Goal: Task Accomplishment & Management: Manage account settings

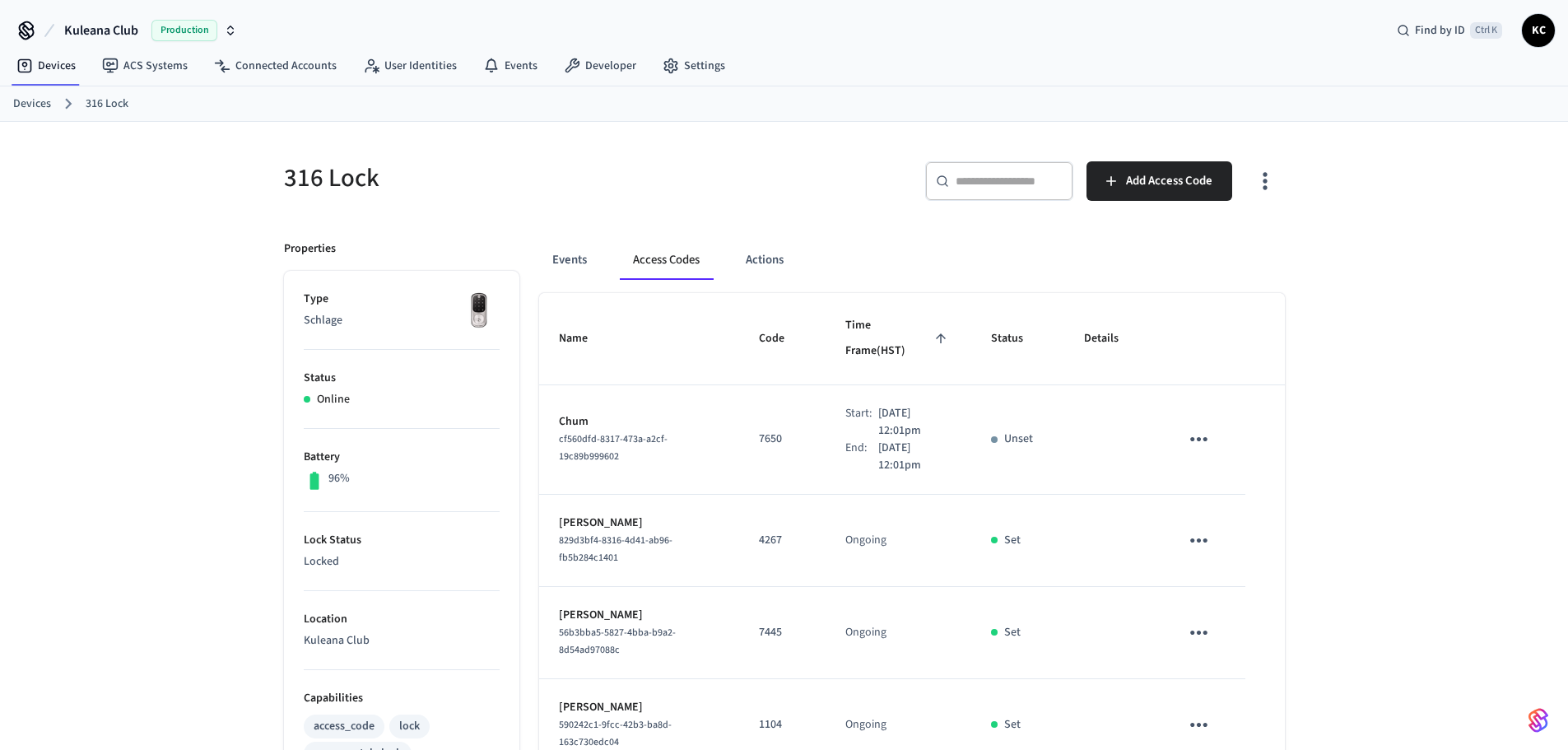
click at [28, 103] on link "Devices" at bounding box center [32, 104] width 38 height 17
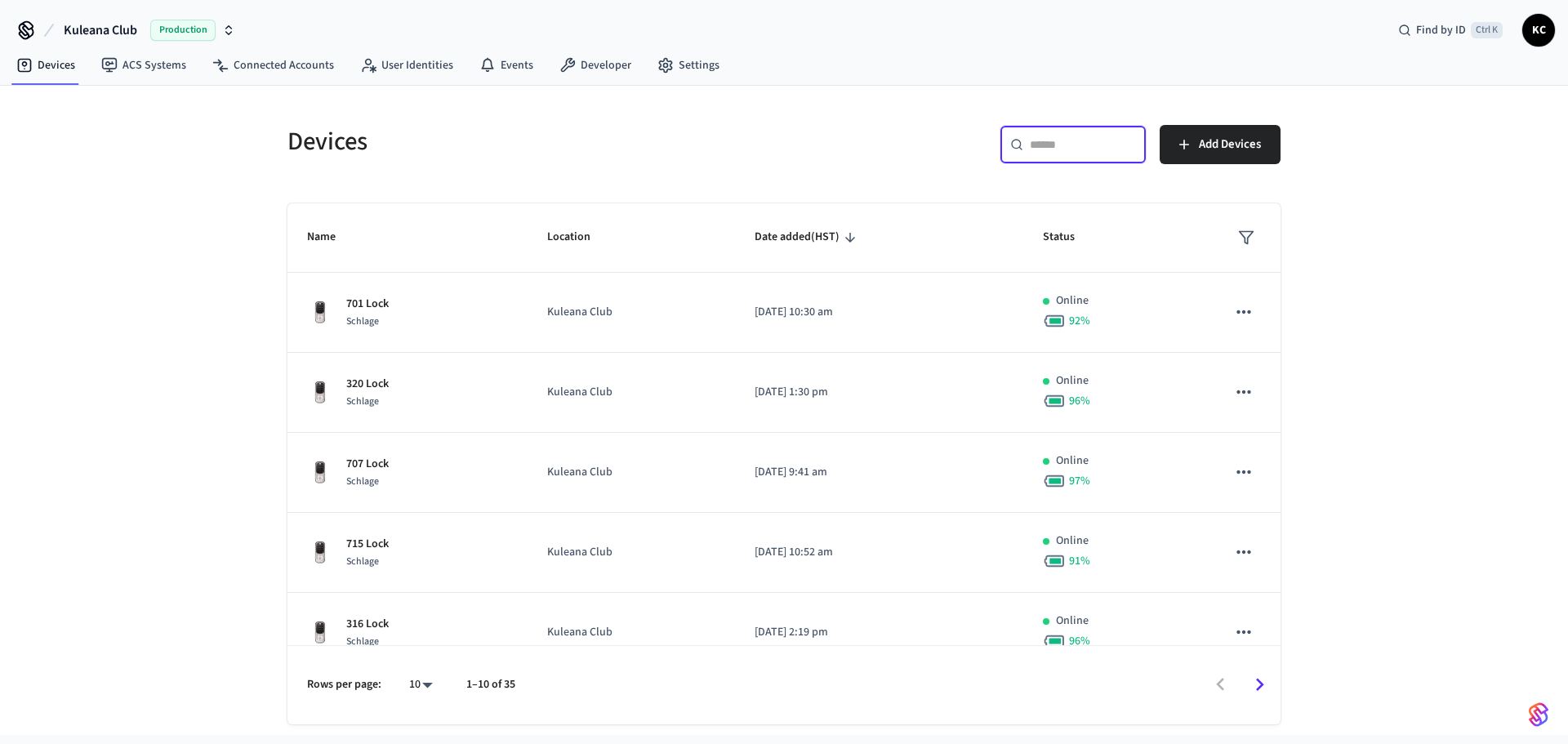
click at [1066, 147] on input "text" at bounding box center [1083, 144] width 106 height 16
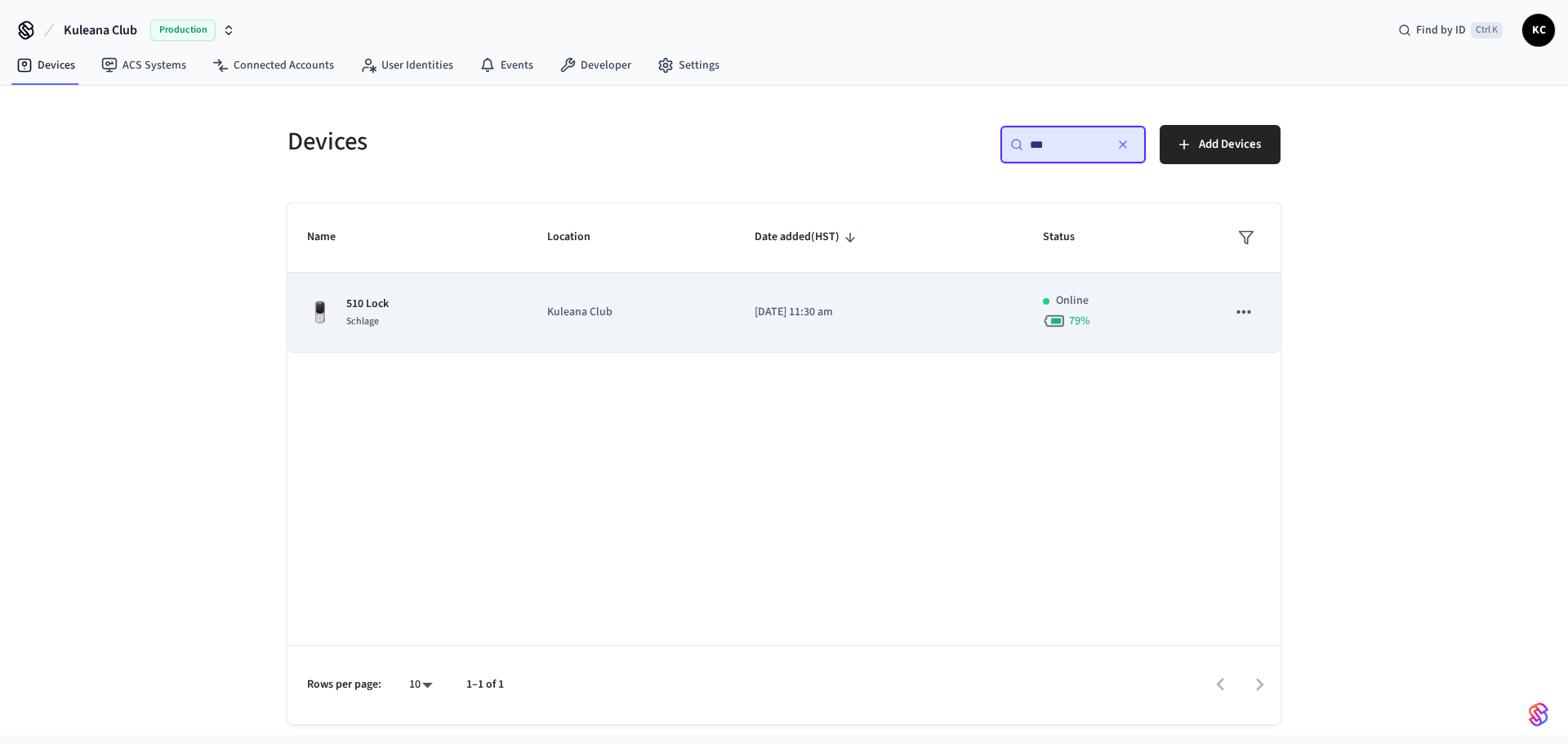
type input "***"
click at [857, 337] on td "[DATE] 11:30 am" at bounding box center [879, 313] width 288 height 80
click at [735, 316] on td "[DATE] 11:30 am" at bounding box center [879, 313] width 288 height 80
click at [857, 322] on td "[DATE] 11:30 am" at bounding box center [879, 313] width 288 height 80
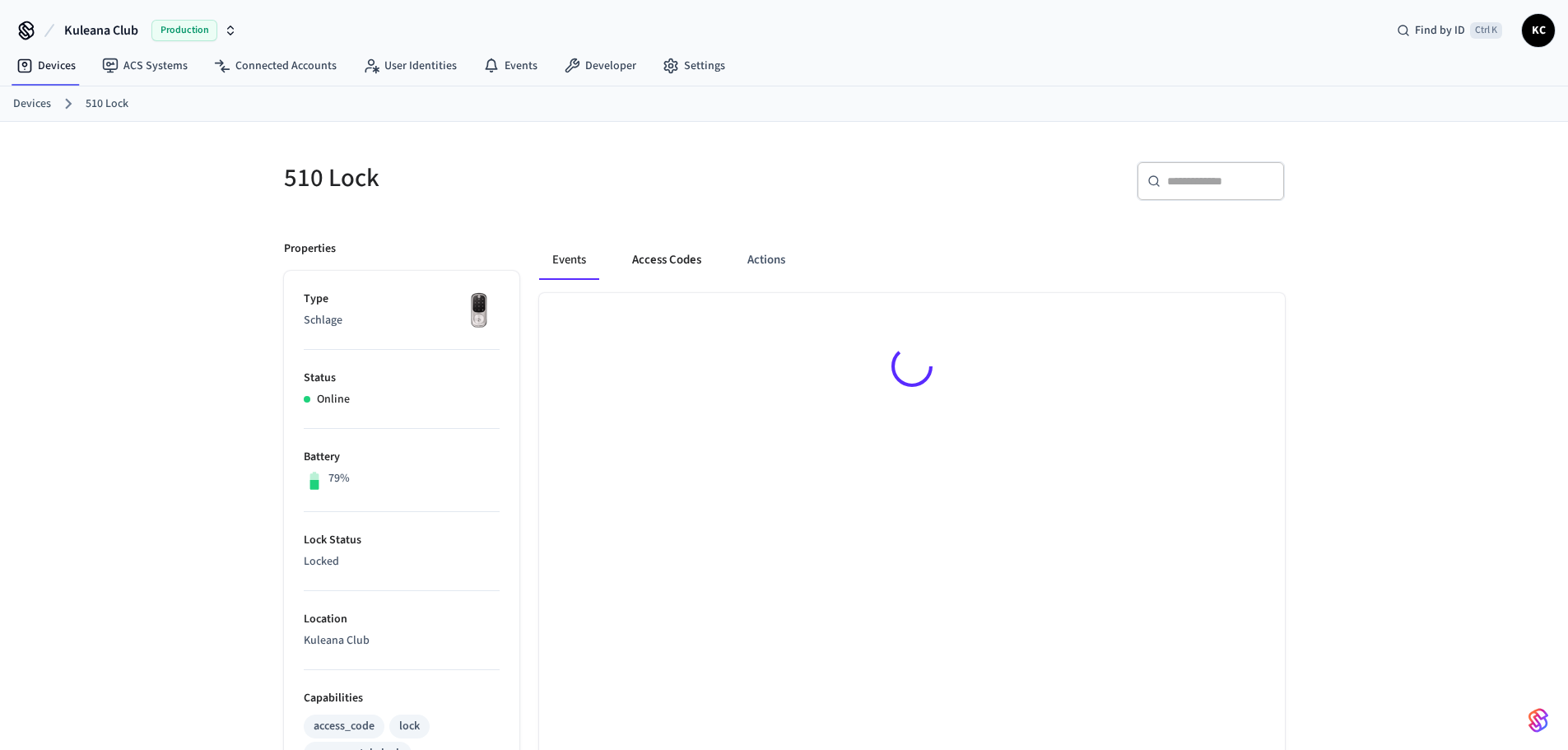
drag, startPoint x: 658, startPoint y: 259, endPoint x: 704, endPoint y: 264, distance: 46.3
click at [657, 259] on button "Access Codes" at bounding box center [666, 260] width 96 height 39
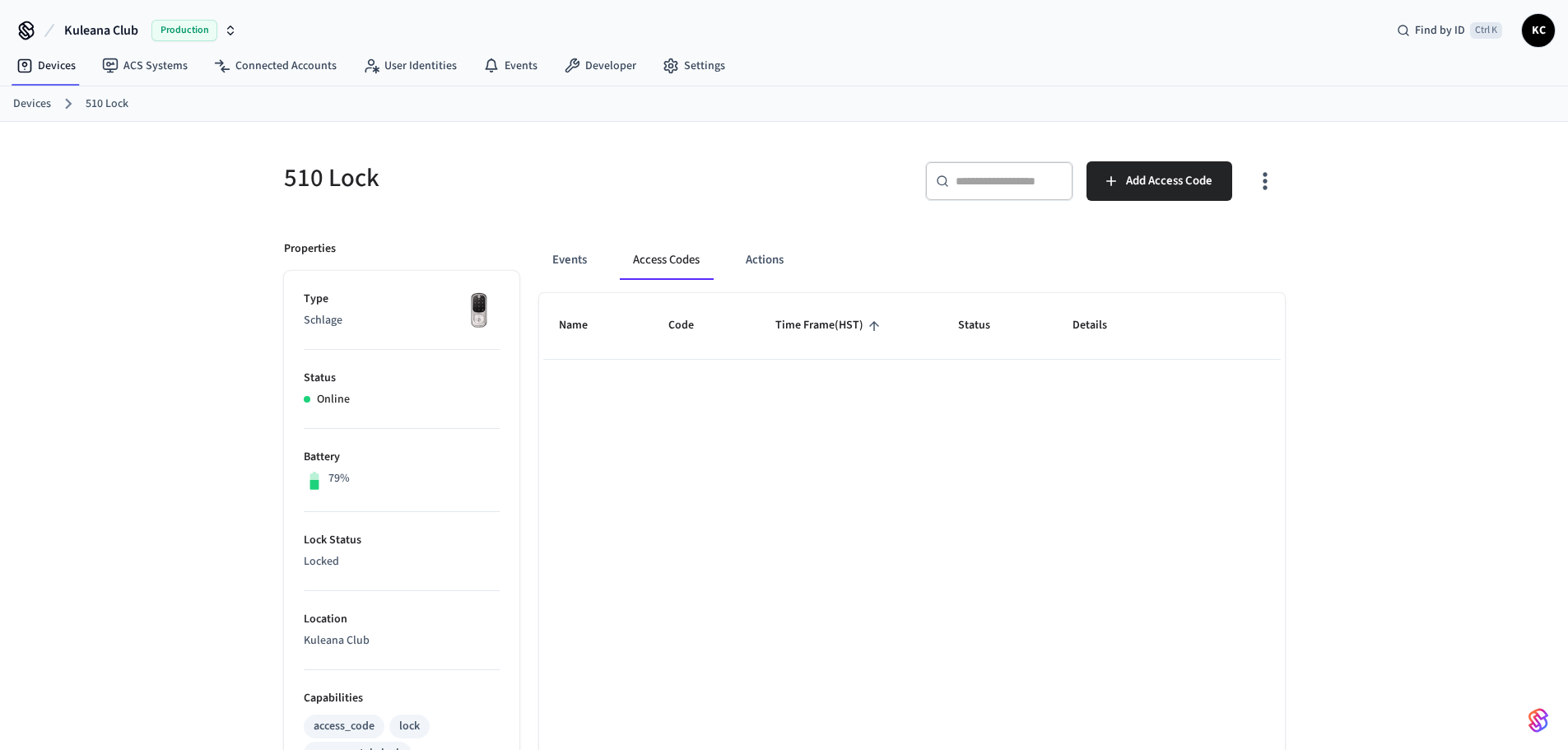
click at [1368, 447] on div "510 Lock ​ ​ Add Access Code Properties Type Schlage Status Online Battery 79% …" at bounding box center [784, 639] width 1568 height 1037
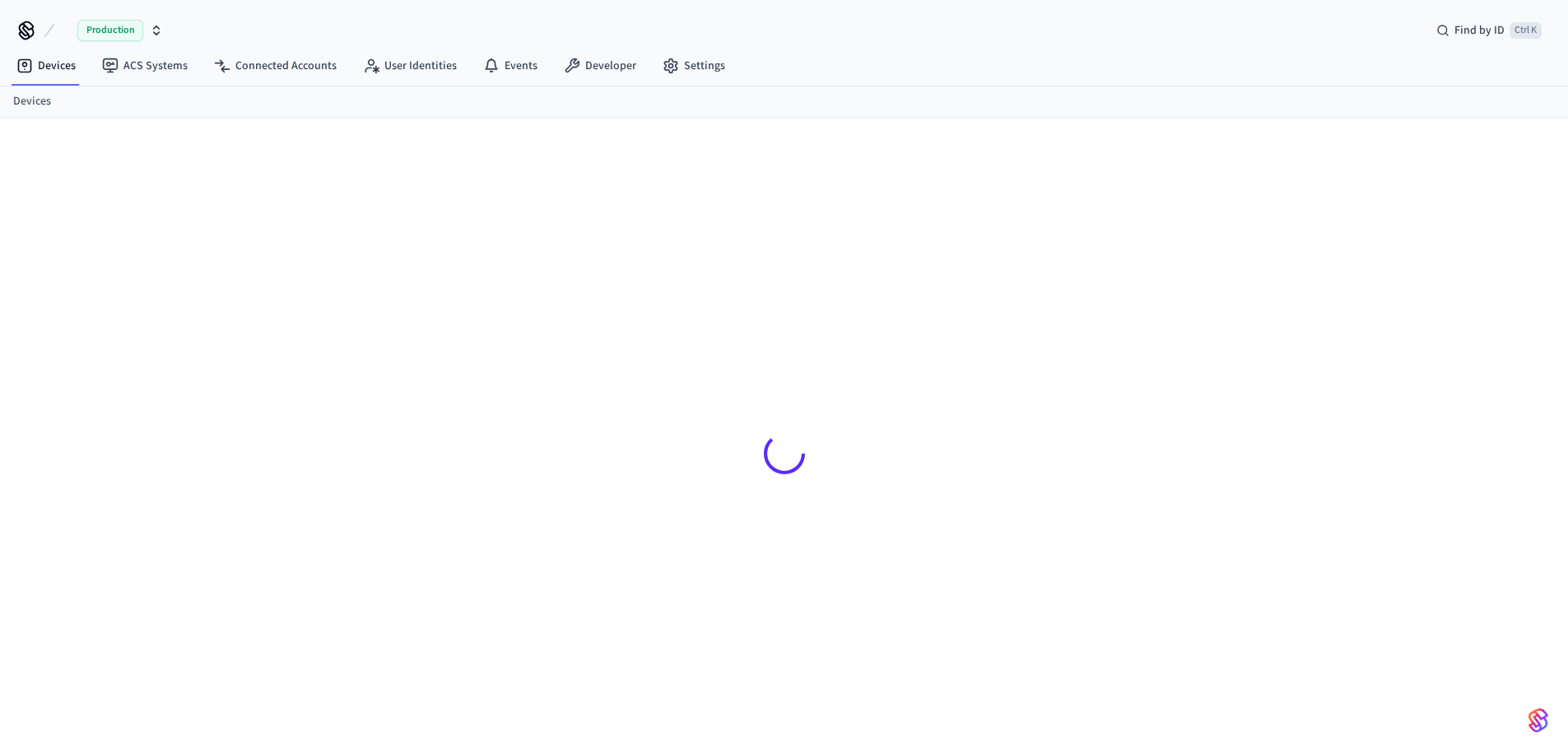
click at [154, 199] on div at bounding box center [784, 445] width 1568 height 654
click at [27, 103] on link "Devices" at bounding box center [32, 104] width 38 height 17
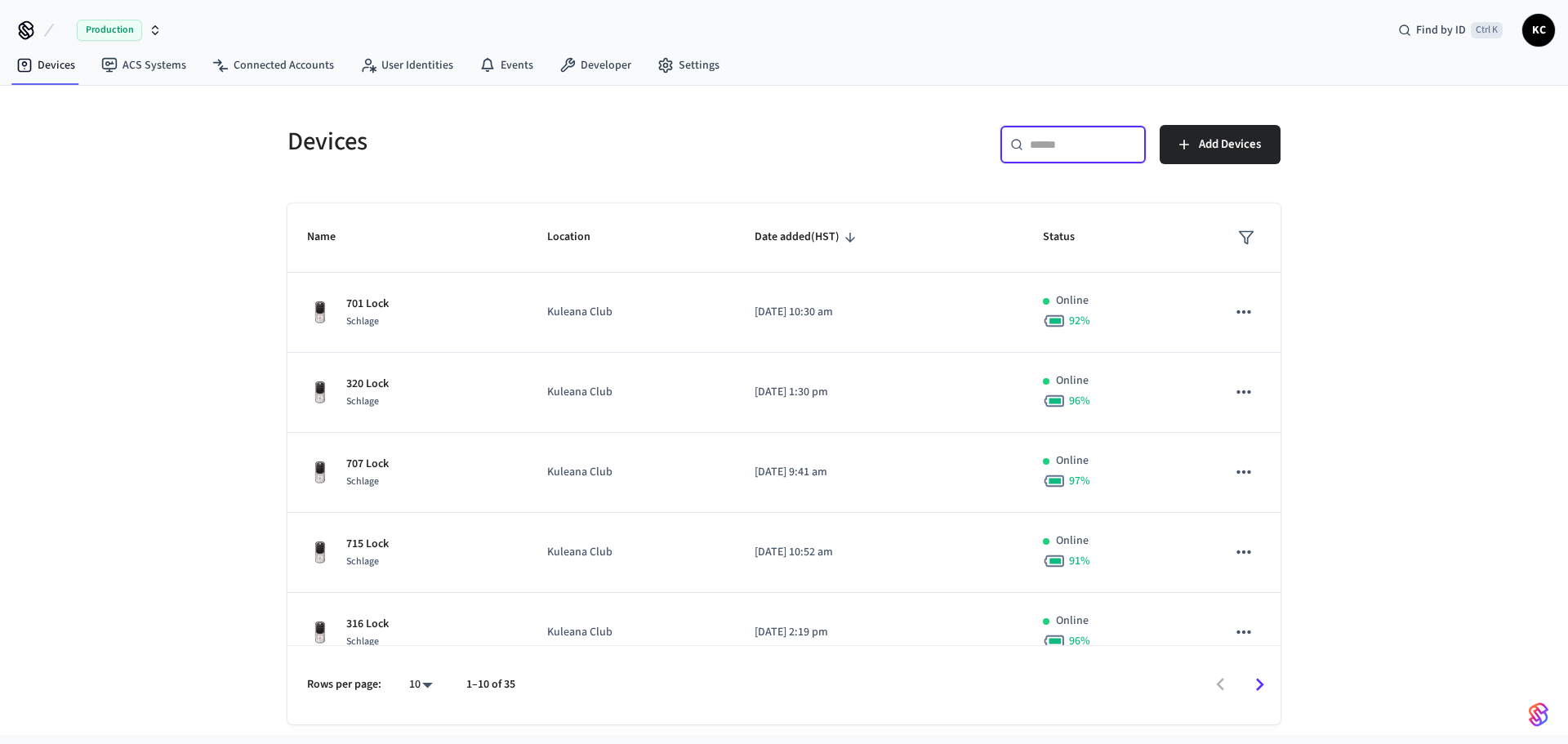
click at [1047, 141] on input "text" at bounding box center [1083, 144] width 106 height 16
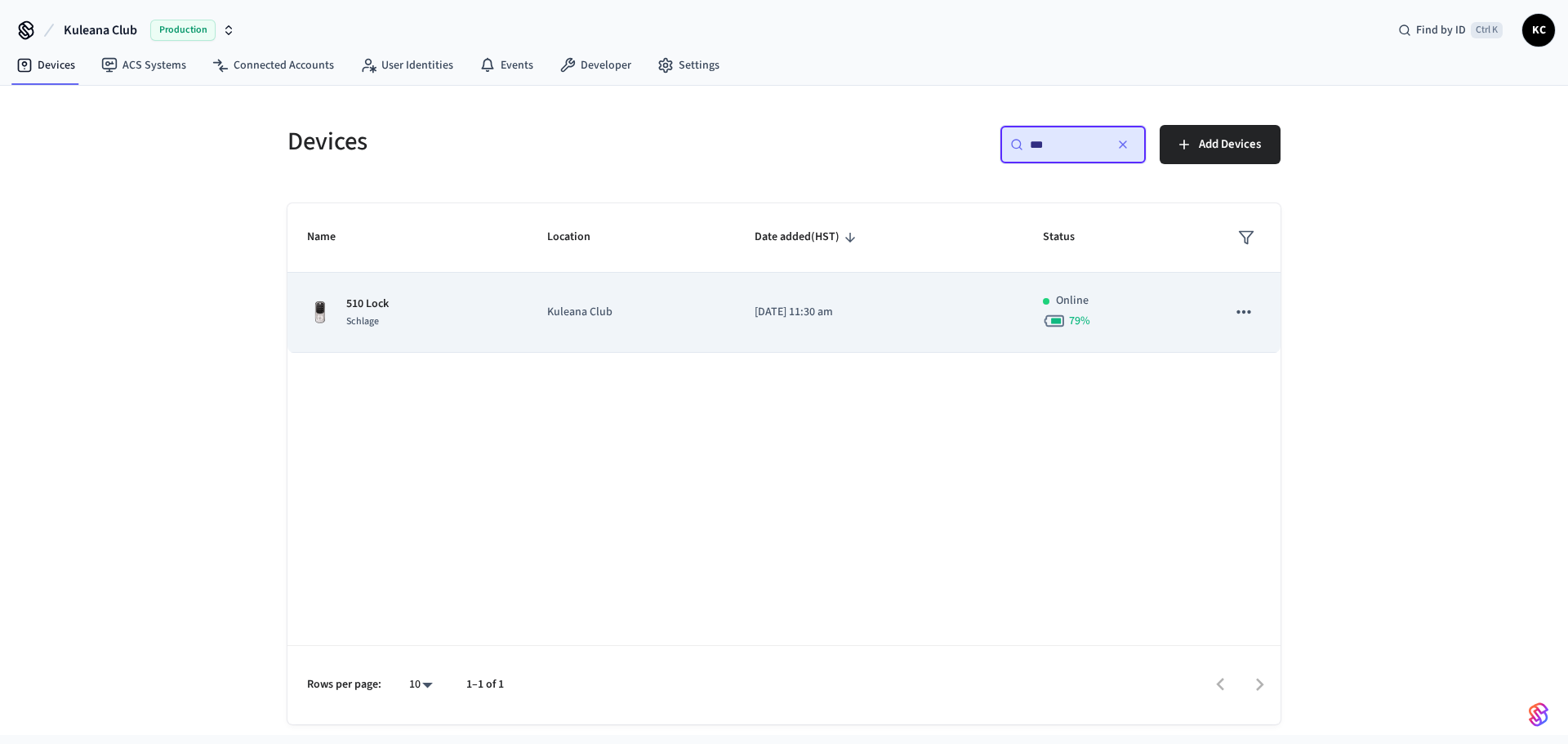
type input "***"
click at [700, 309] on p "Kuleana Club" at bounding box center [632, 312] width 168 height 17
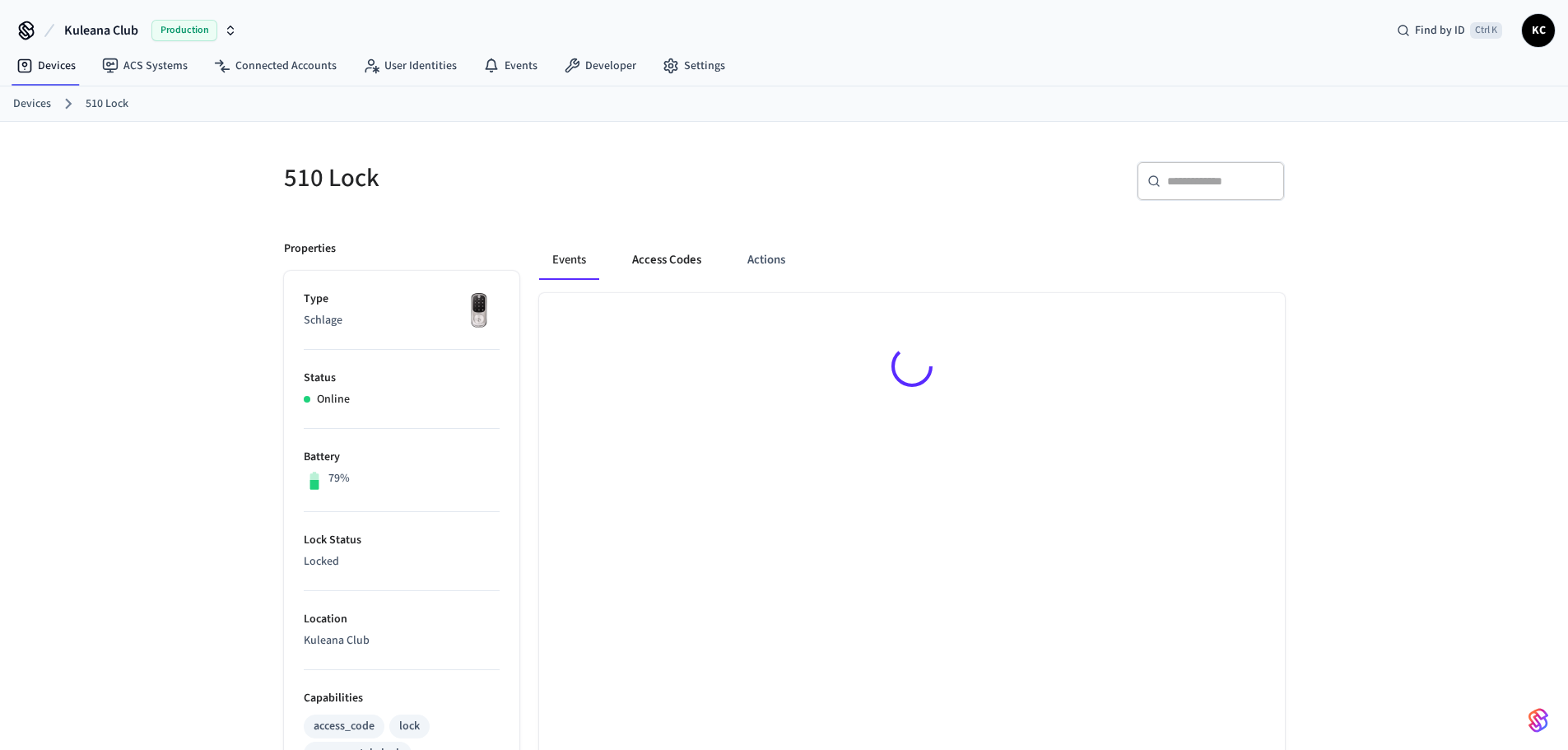
click at [687, 263] on button "Access Codes" at bounding box center [666, 260] width 96 height 39
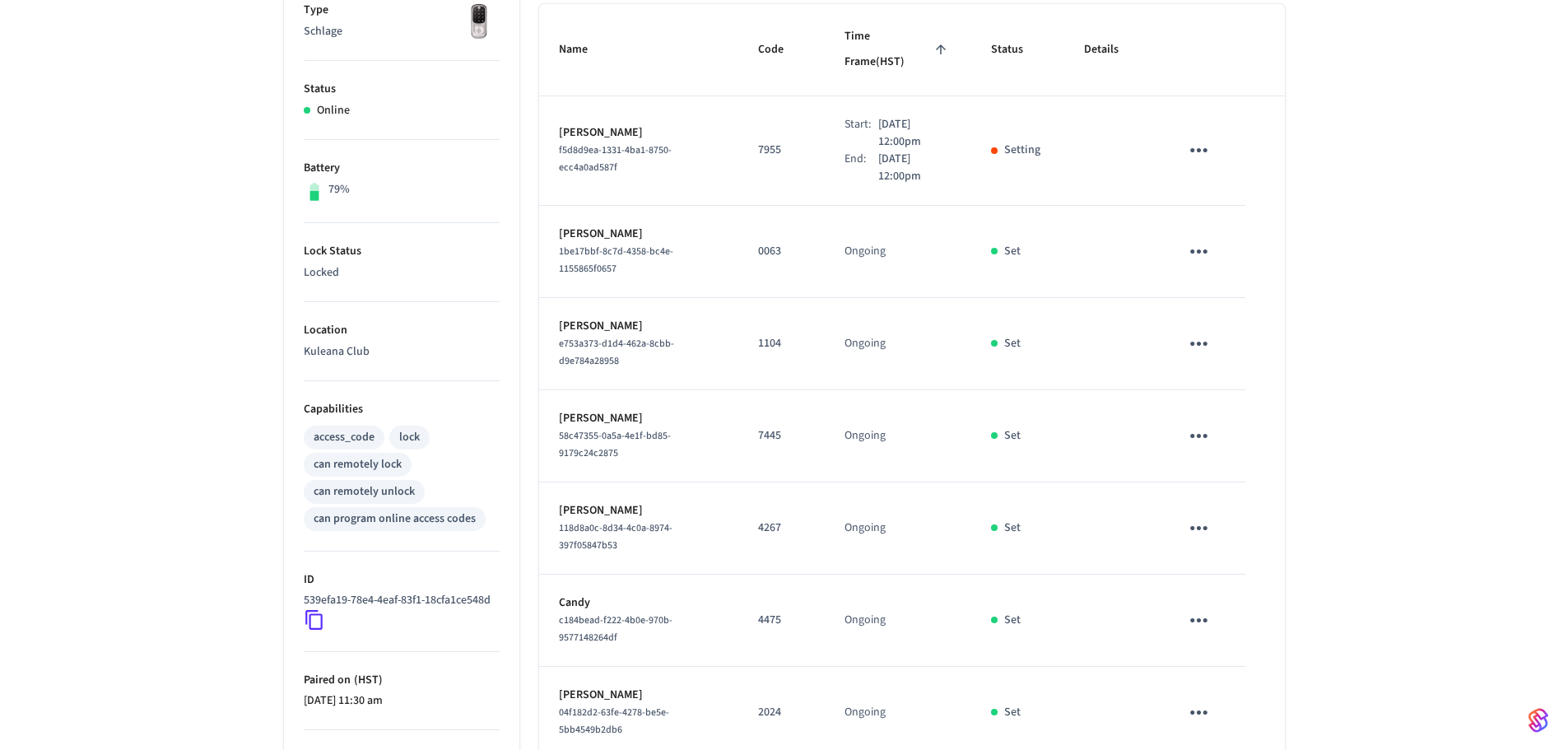
scroll to position [329, 0]
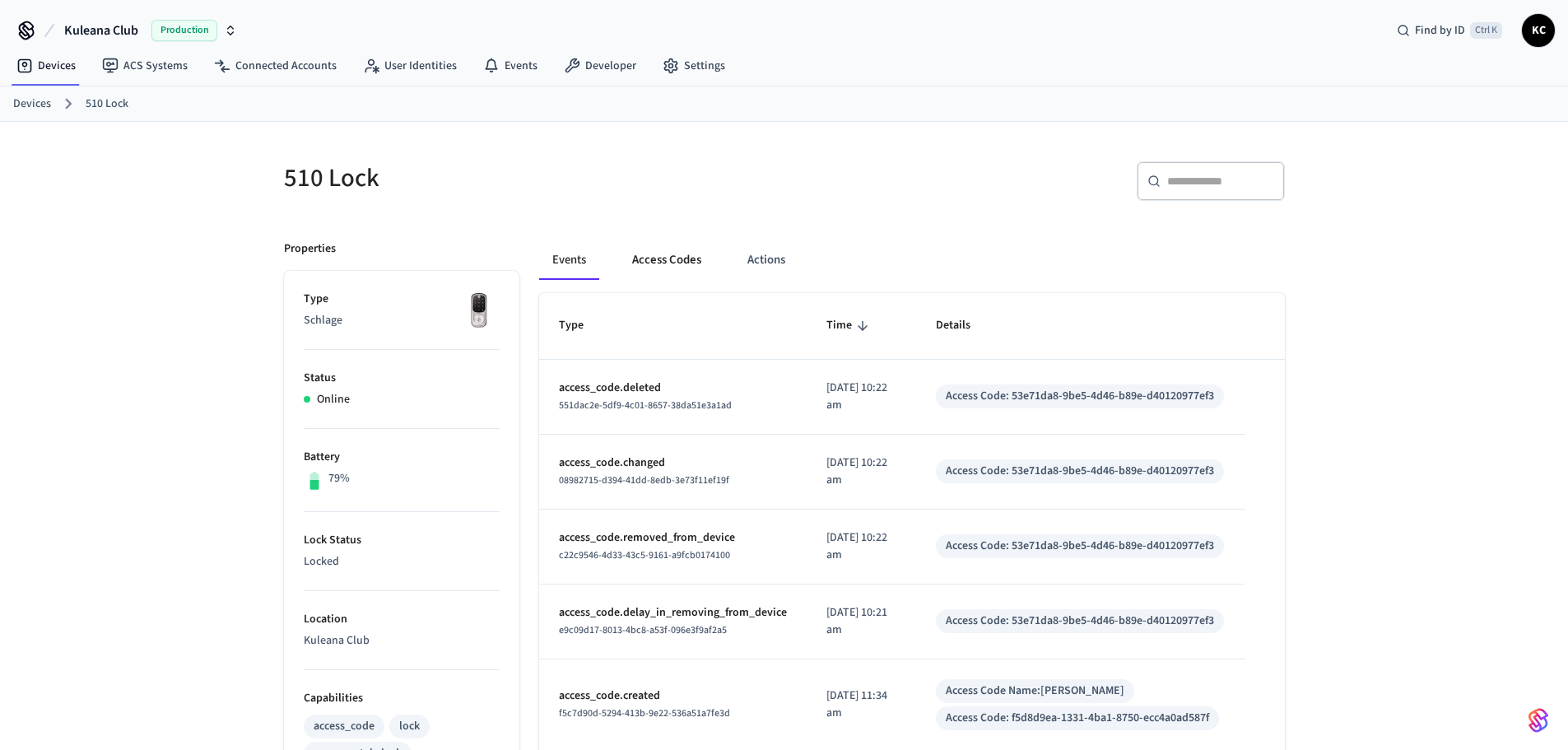
click at [672, 274] on button "Access Codes" at bounding box center [666, 260] width 96 height 39
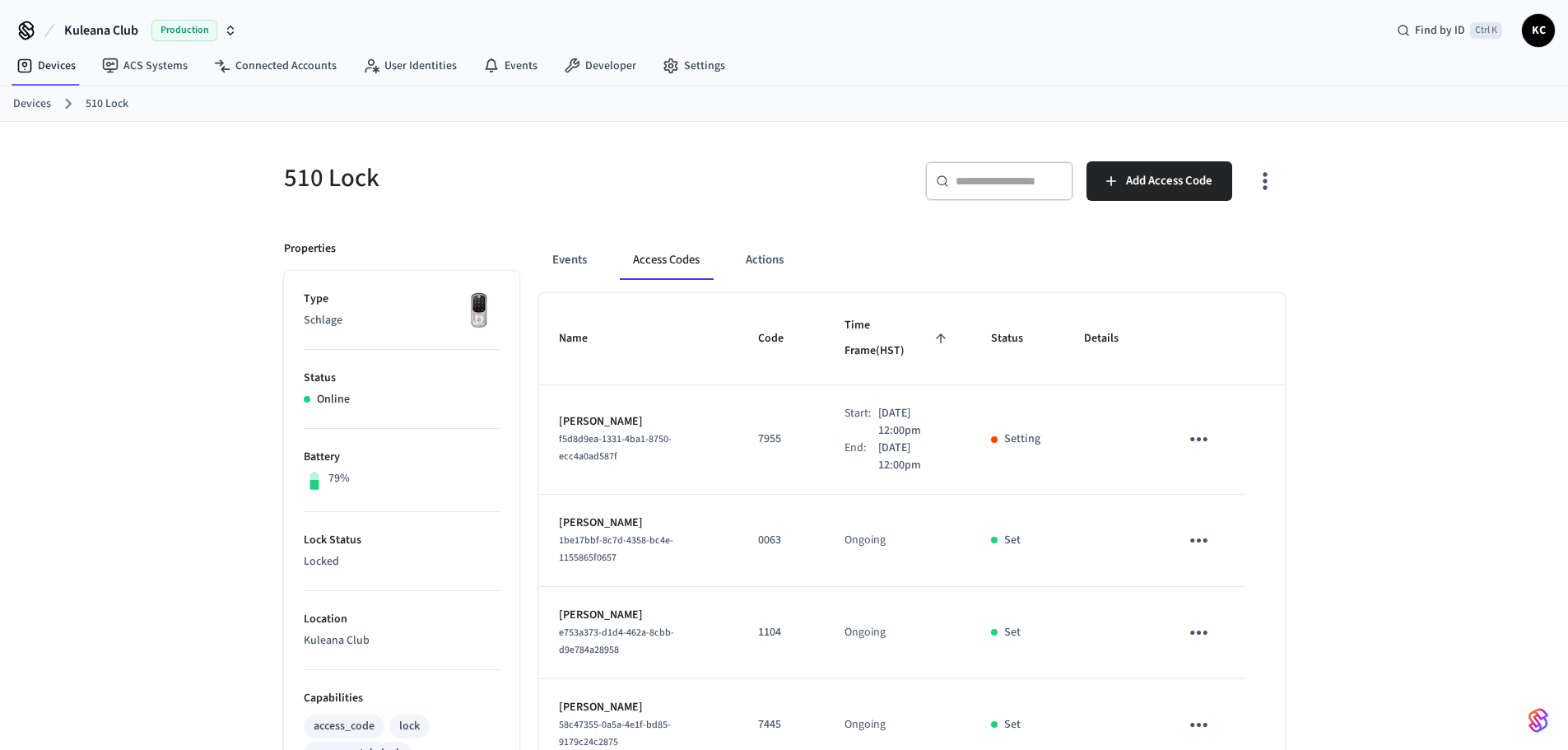
click at [1402, 395] on div "510 Lock ​ ​ Add Access Code Properties Type Schlage Status Online Battery 79% …" at bounding box center [784, 762] width 1568 height 1282
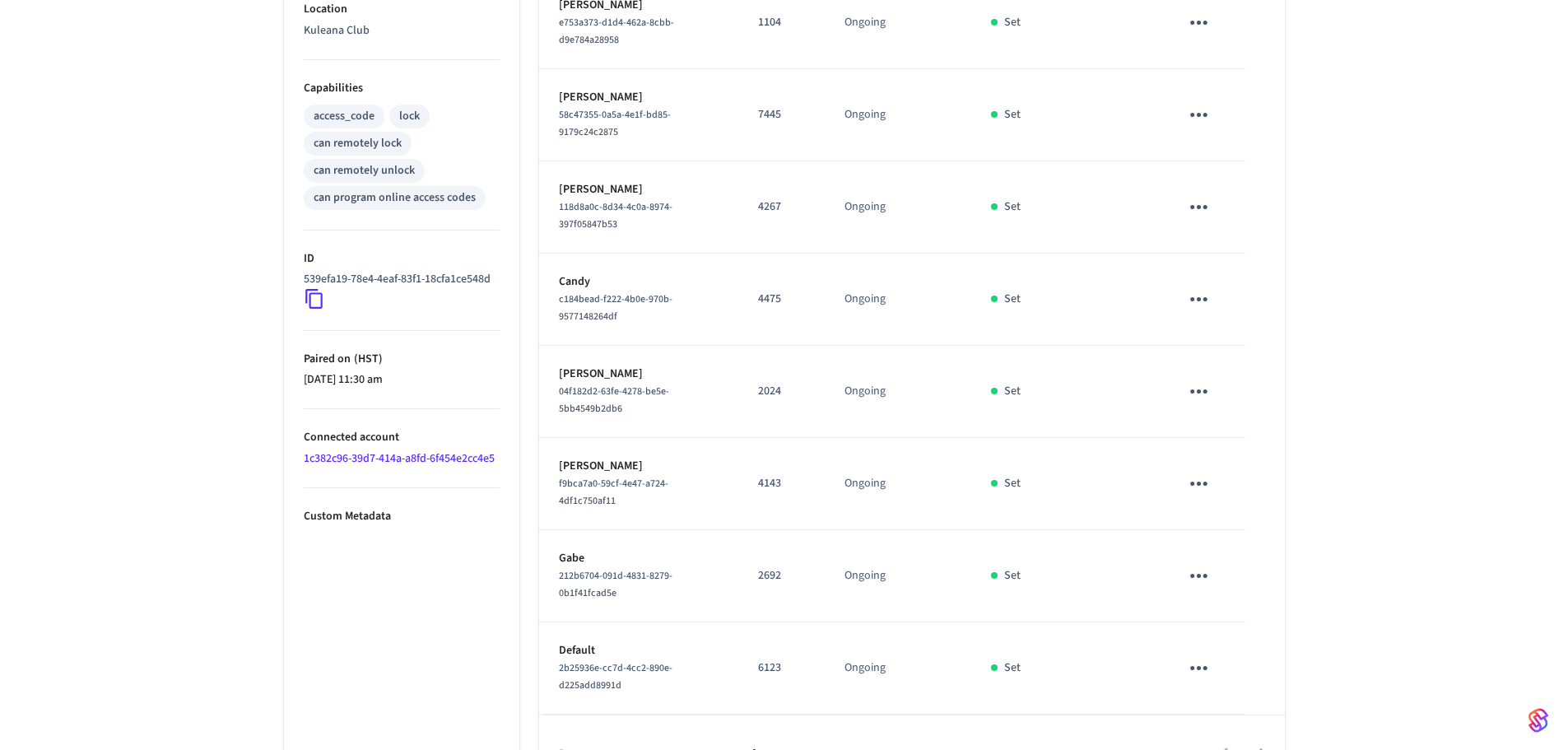
scroll to position [629, 0]
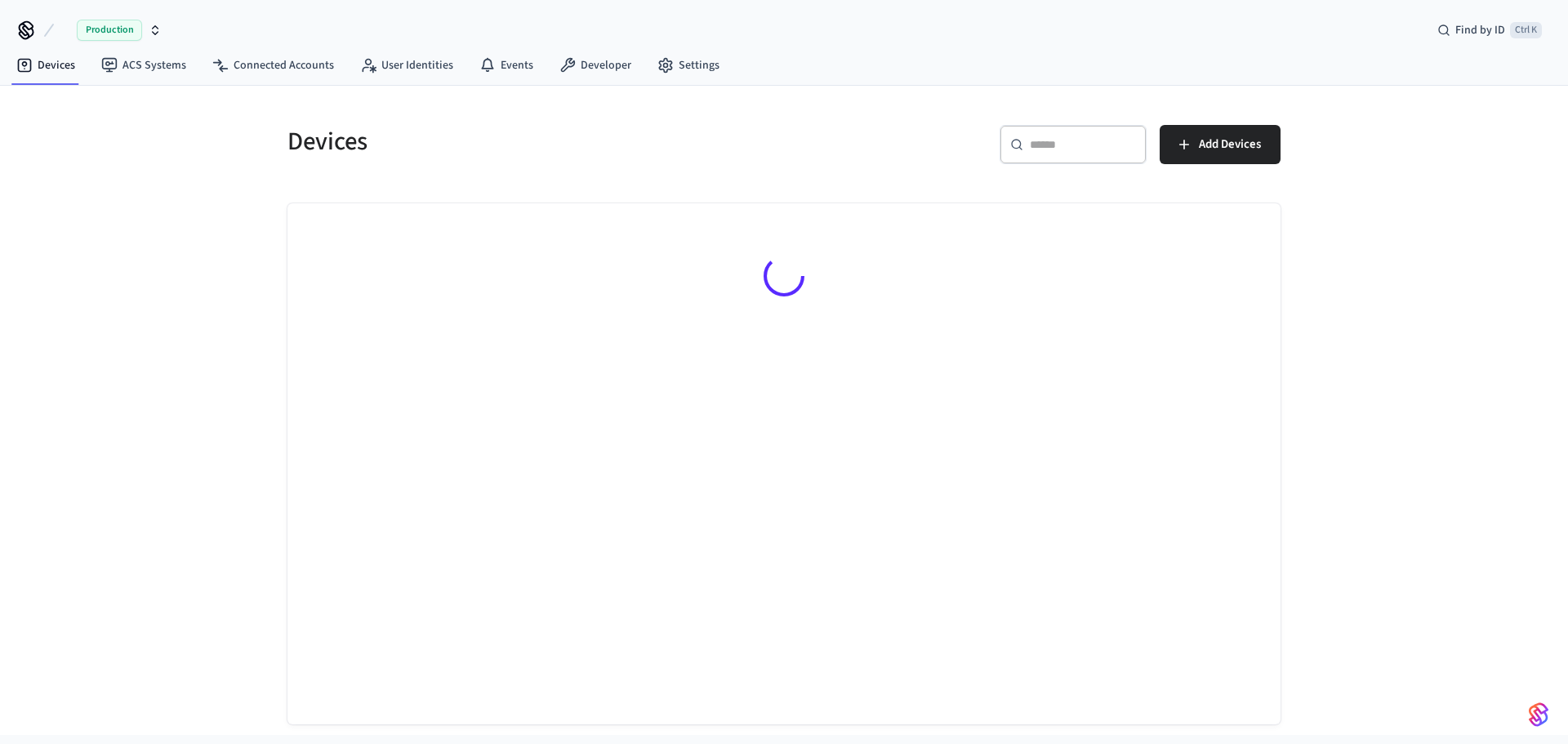
click at [1066, 147] on input "text" at bounding box center [1083, 144] width 106 height 16
type input "***"
click at [698, 187] on div "Devices ​ *** ​ Add Devices" at bounding box center [784, 415] width 1019 height 619
click at [679, 224] on div at bounding box center [783, 279] width 993 height 151
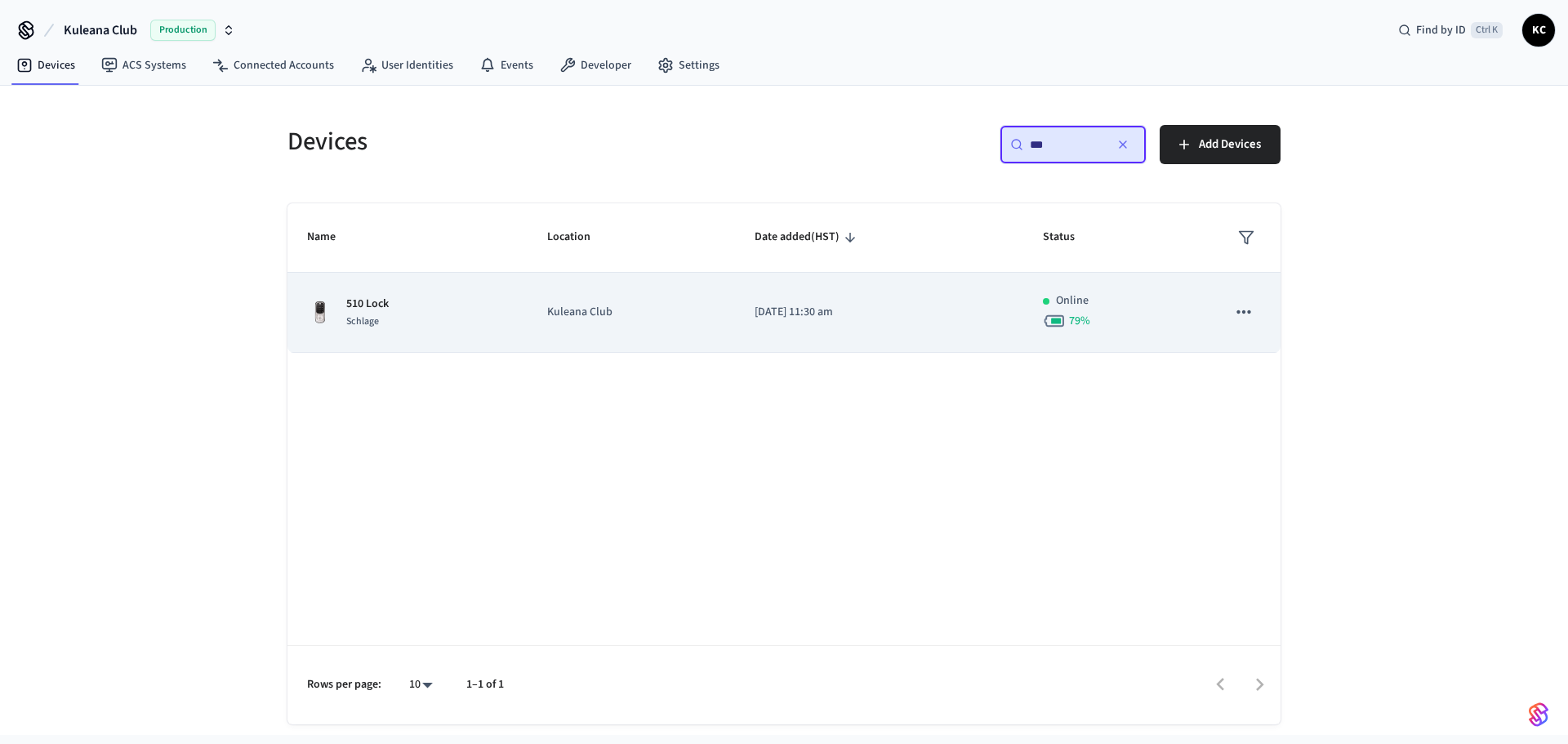
click at [770, 327] on td "[DATE] 11:30 am" at bounding box center [879, 313] width 288 height 80
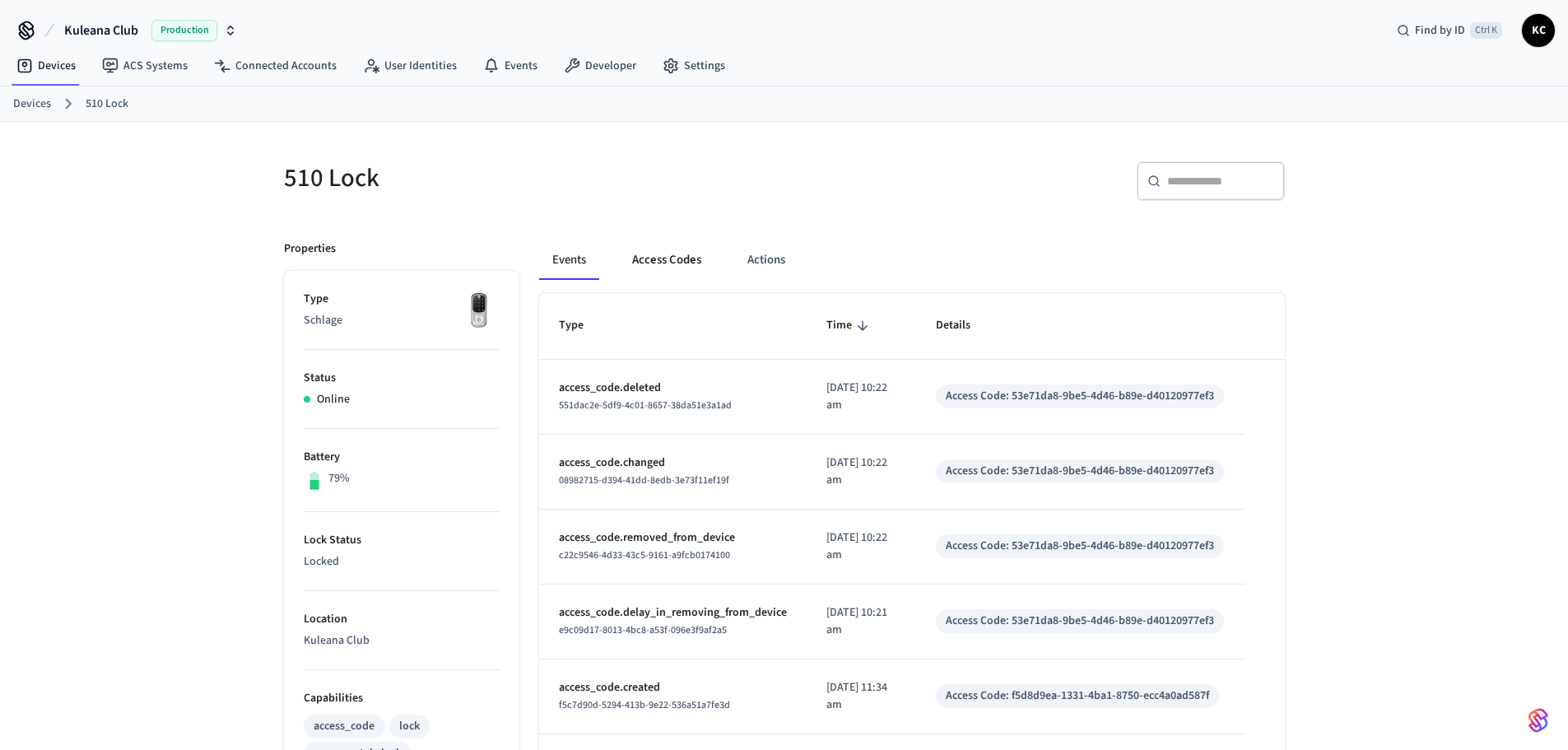
click at [676, 250] on button "Access Codes" at bounding box center [666, 260] width 96 height 39
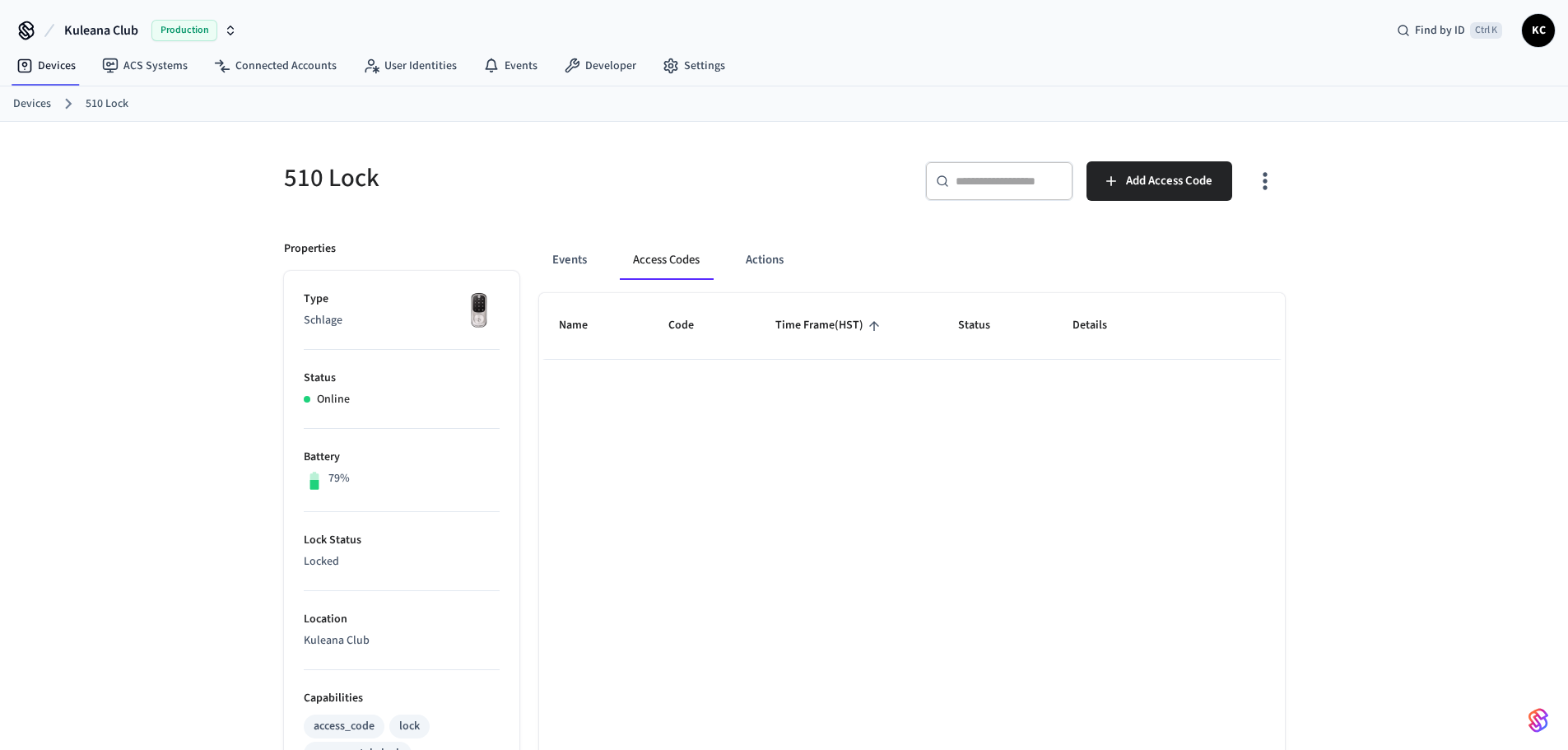
click at [1461, 497] on div "510 Lock ​ ​ Add Access Code Properties Type Schlage Status Online Battery 79% …" at bounding box center [784, 639] width 1568 height 1037
click at [683, 256] on button "Access Codes" at bounding box center [666, 260] width 93 height 39
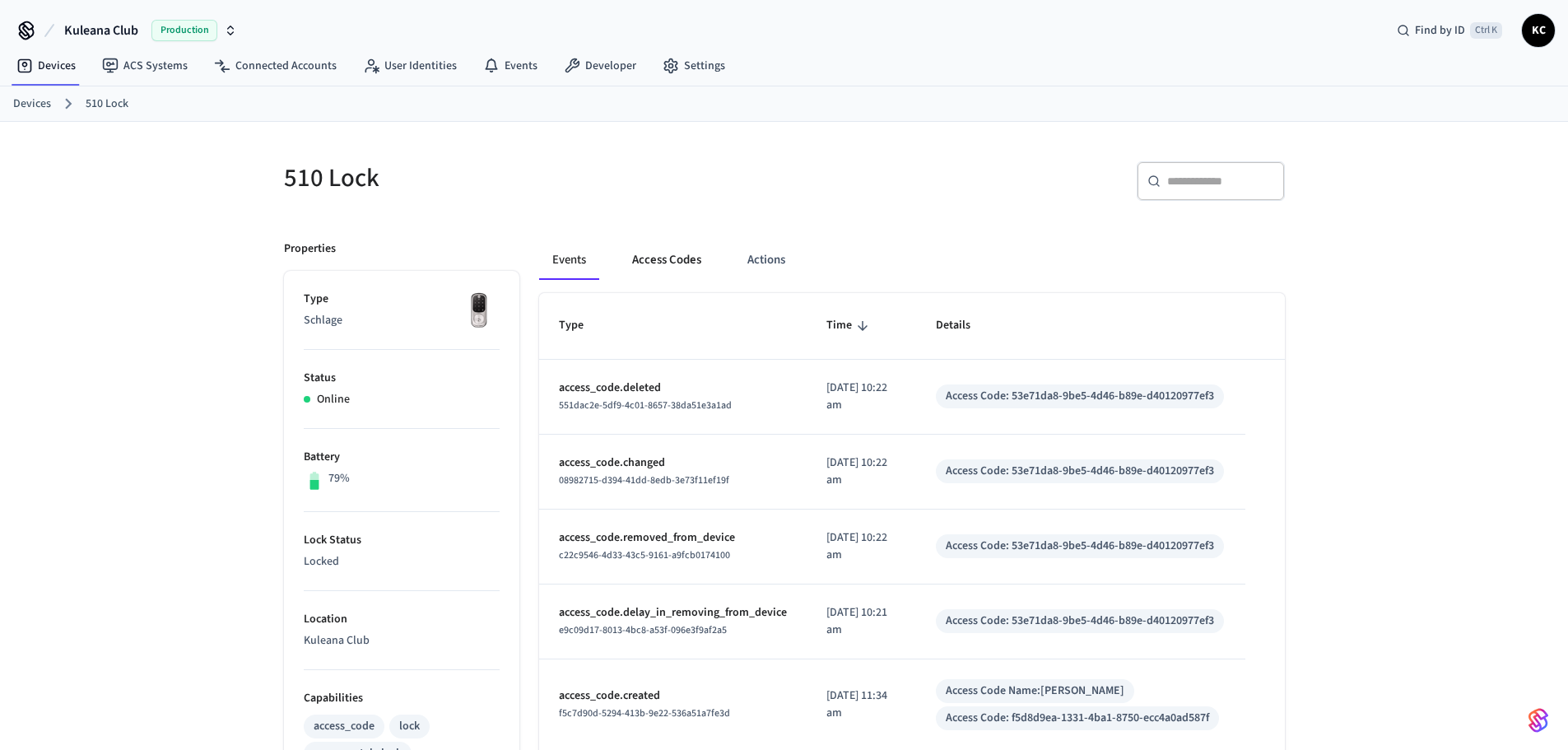
click at [678, 268] on button "Access Codes" at bounding box center [666, 260] width 96 height 39
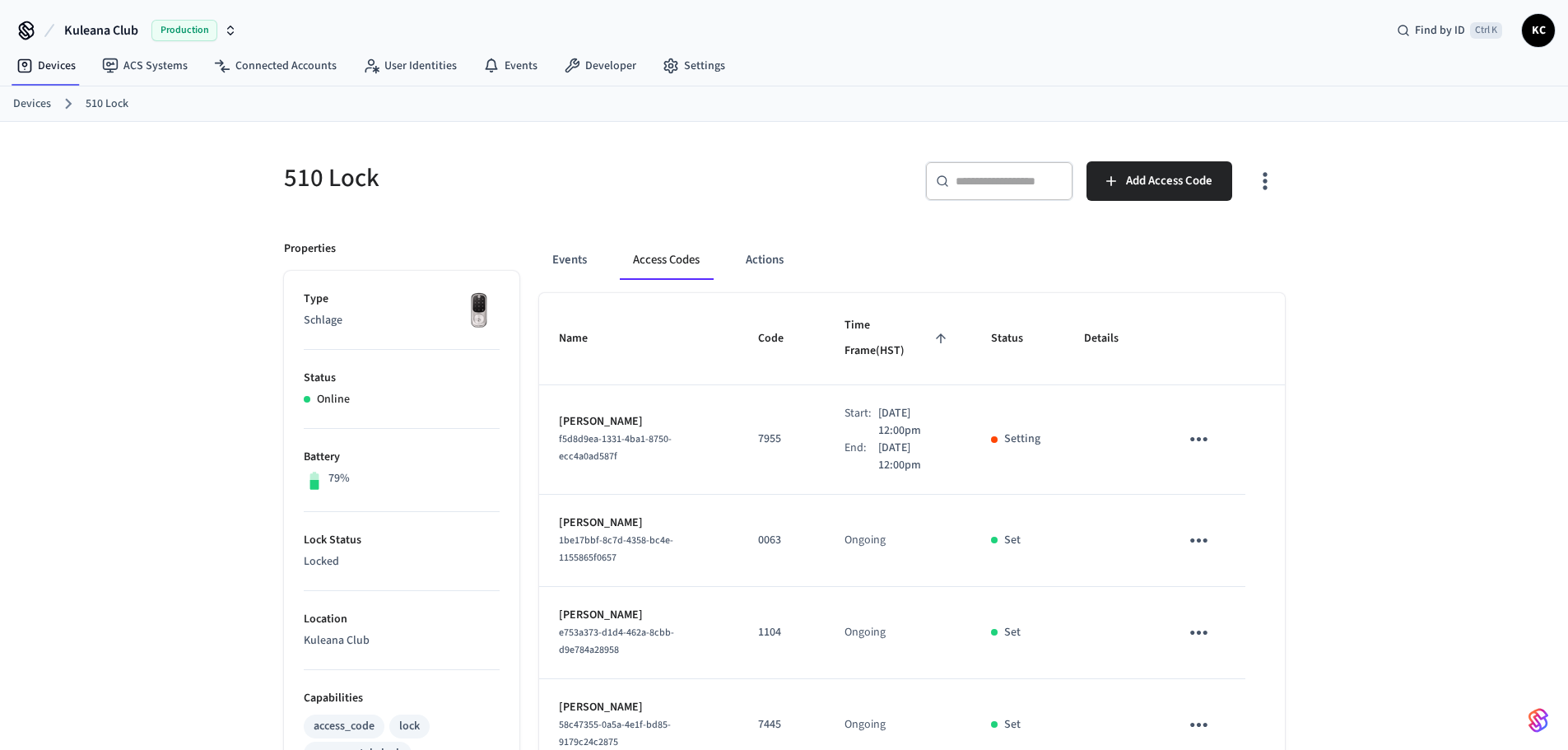
click at [1372, 474] on div "510 Lock ​ ​ Add Access Code Properties Type Schlage Status Online Battery 79% …" at bounding box center [784, 762] width 1568 height 1282
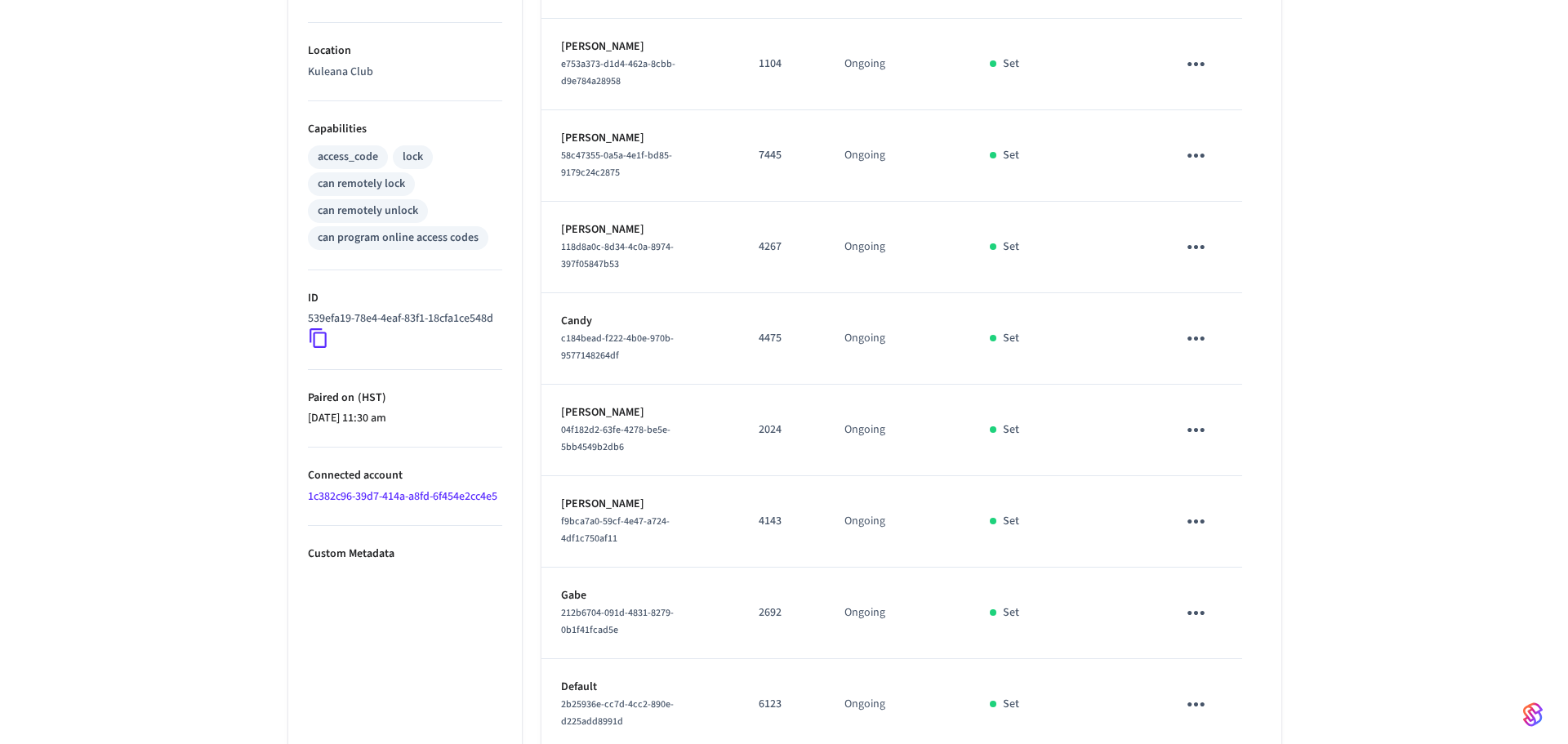
scroll to position [624, 0]
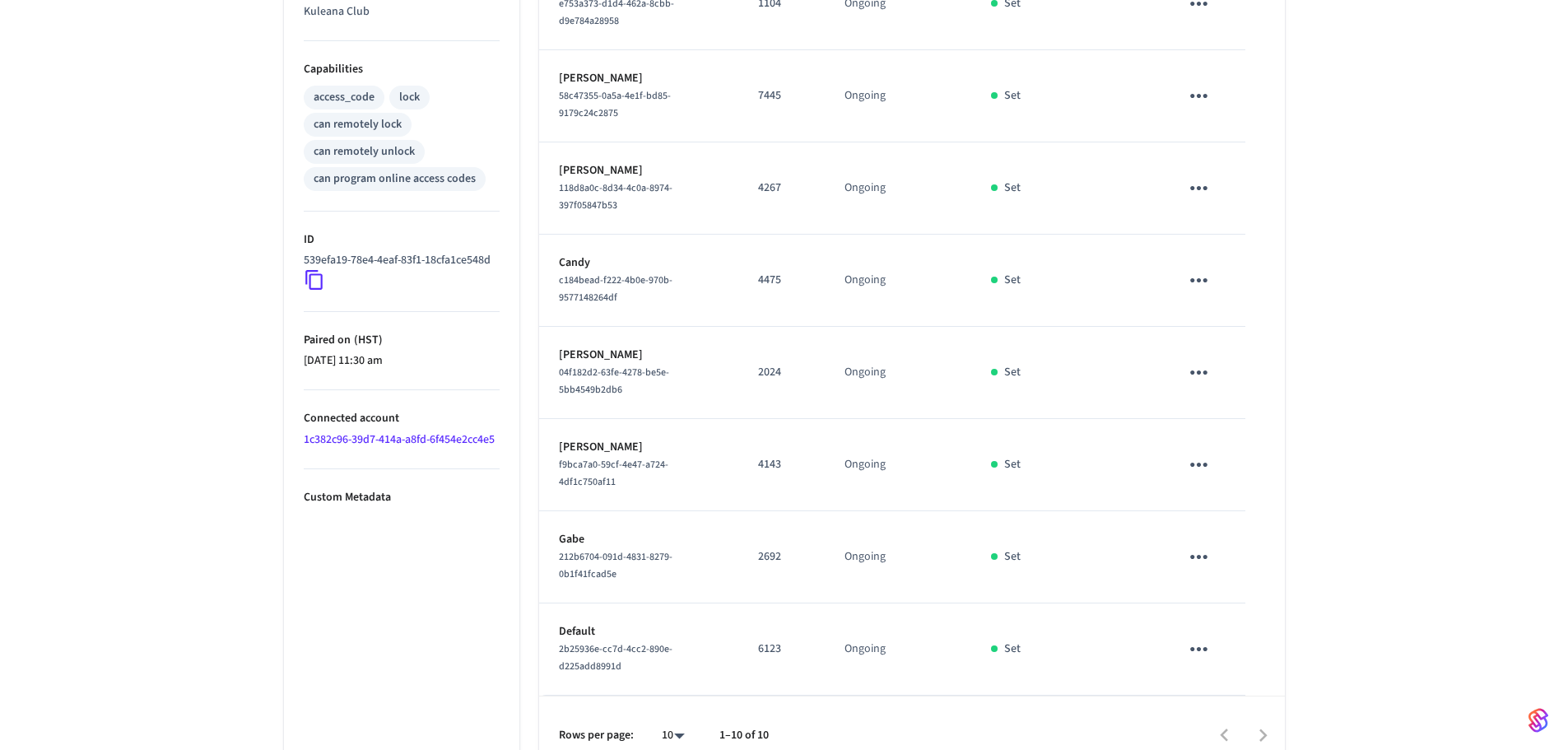
click at [1204, 636] on icon "sticky table" at bounding box center [1198, 648] width 26 height 26
click at [1223, 656] on icon at bounding box center [1219, 657] width 13 height 13
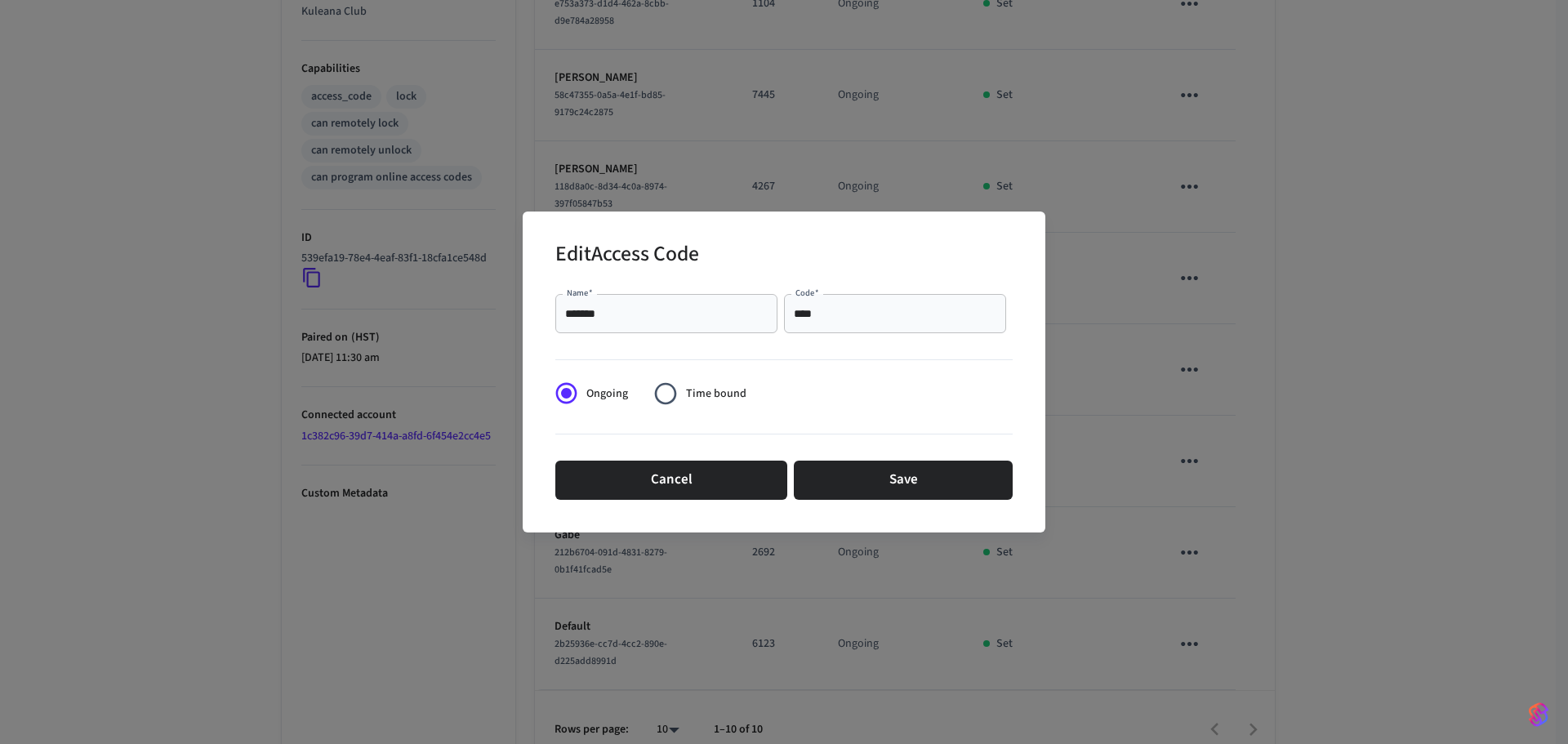
click at [721, 384] on label "Time bound" at bounding box center [695, 392] width 100 height 40
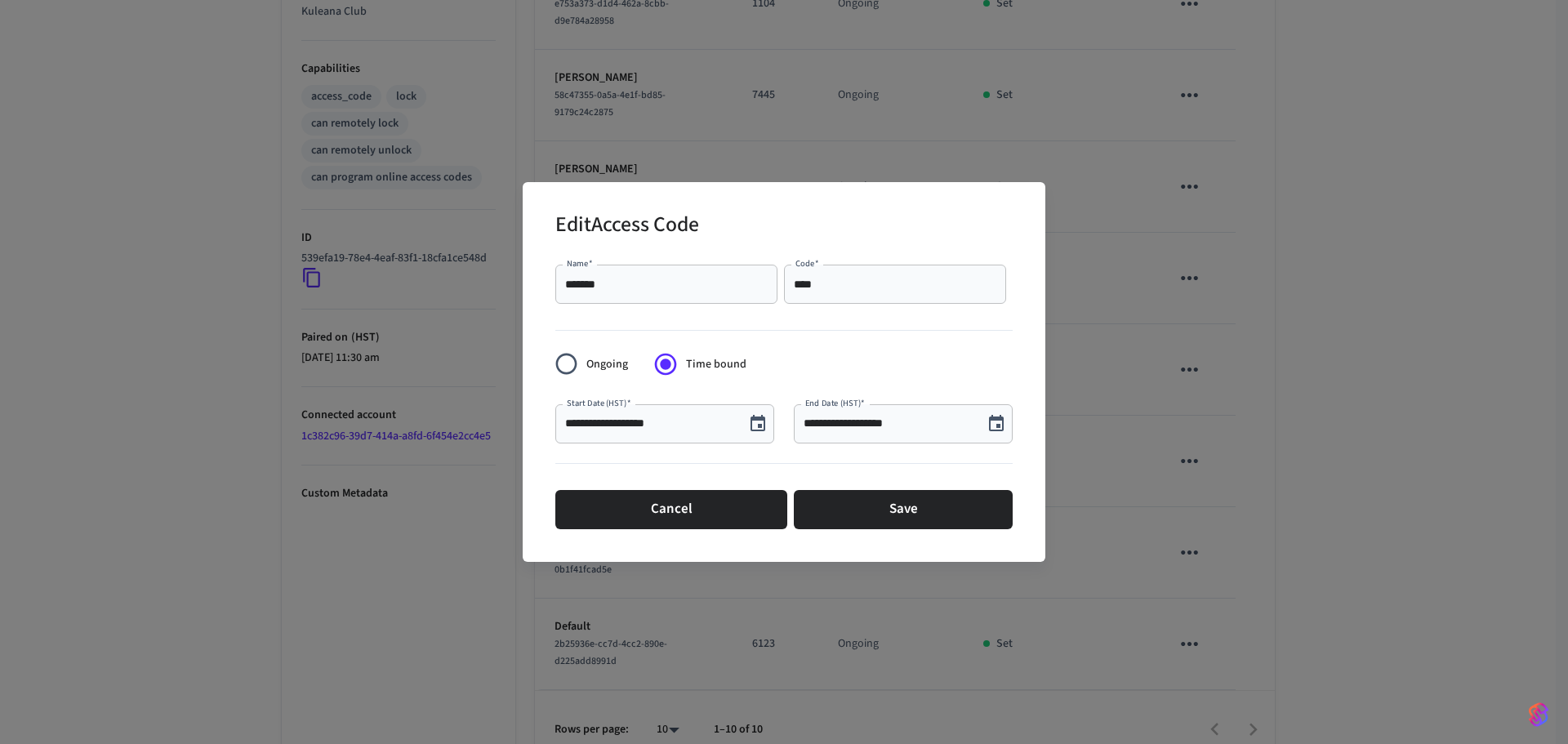
click at [1002, 426] on icon "Choose date, selected date is Aug 27, 2025" at bounding box center [996, 422] width 15 height 16
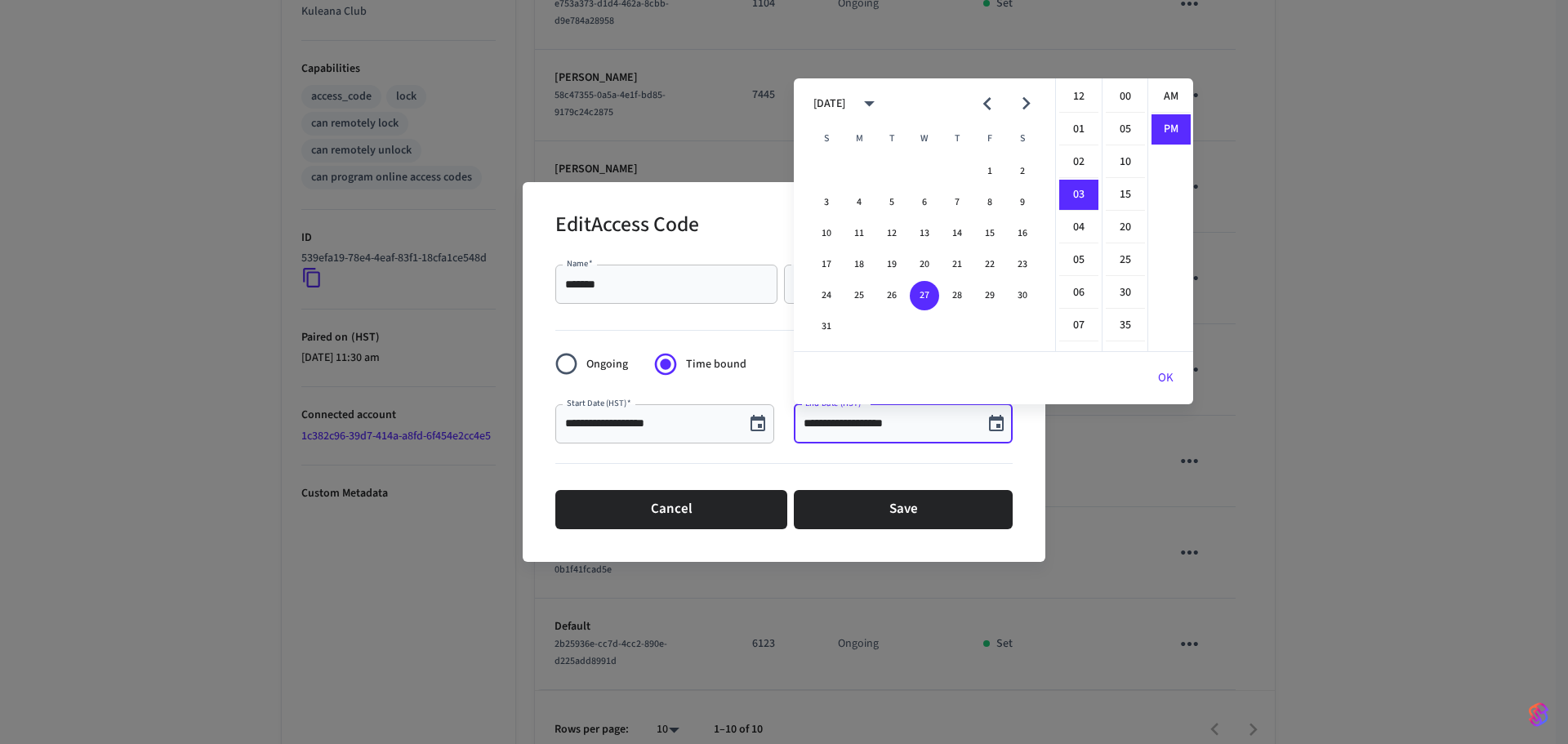
scroll to position [30, 0]
click at [1081, 156] on li "05" at bounding box center [1078, 162] width 39 height 31
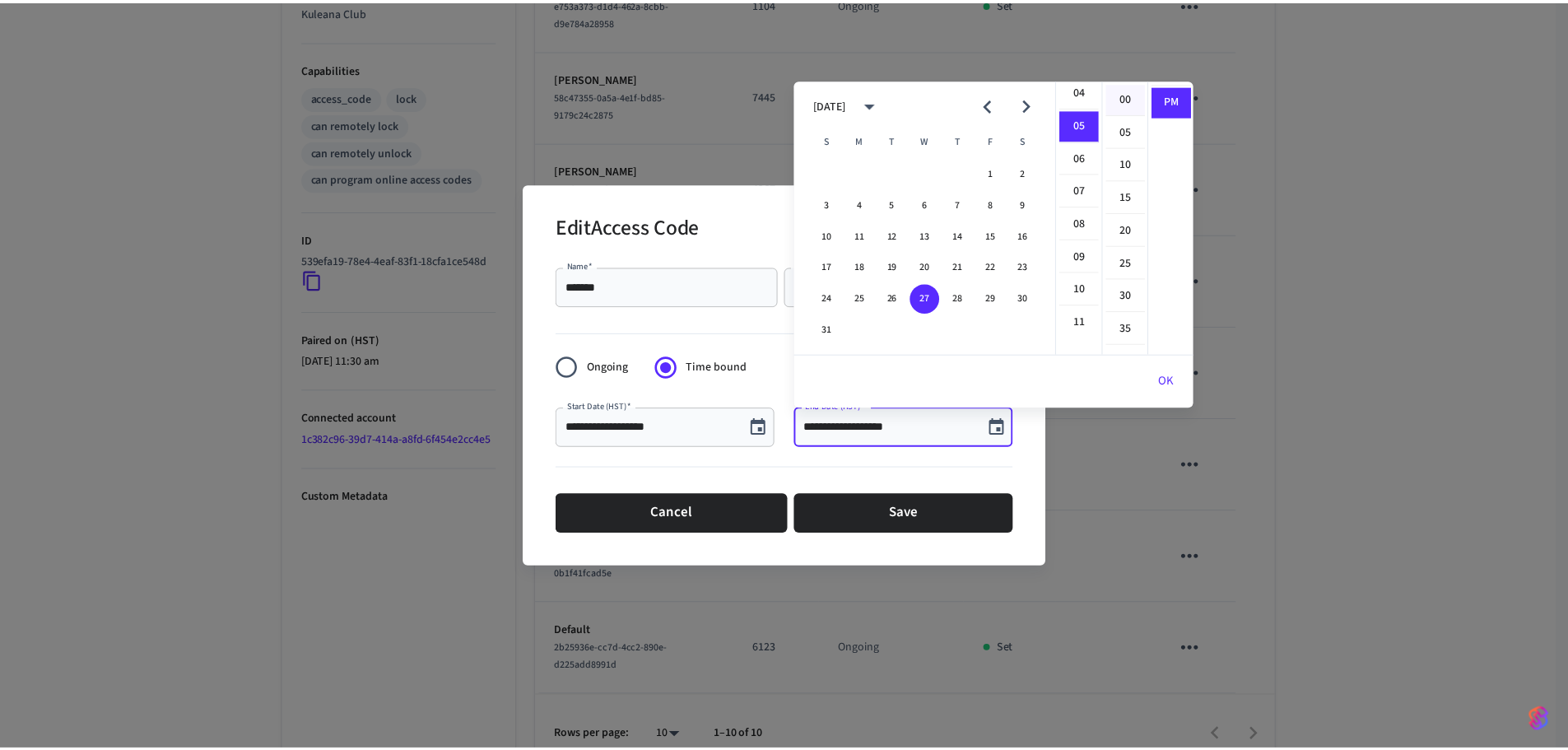
scroll to position [164, 0]
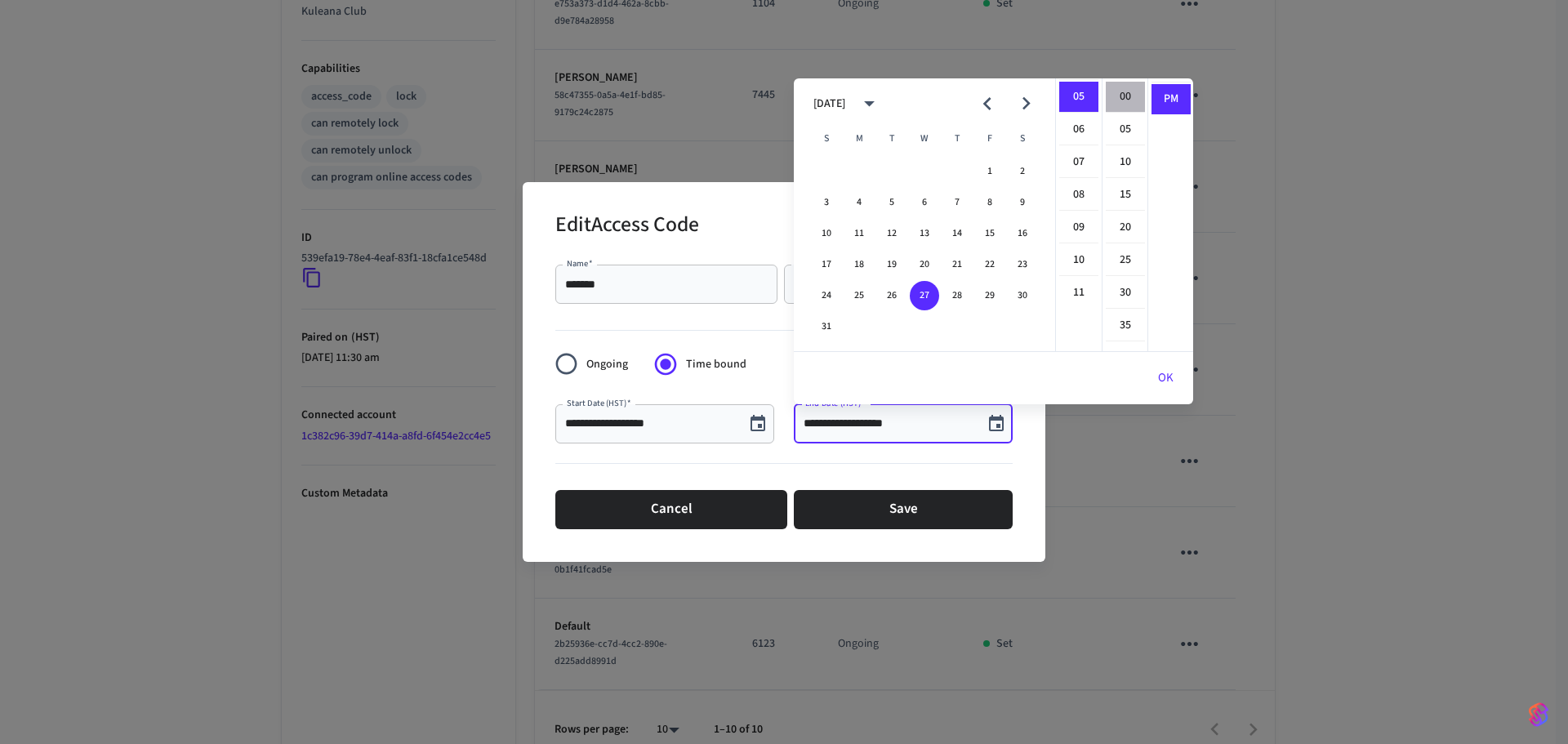
click at [1123, 99] on li "00" at bounding box center [1125, 97] width 39 height 31
type input "**********"
click at [1159, 368] on button "OK" at bounding box center [1166, 378] width 55 height 39
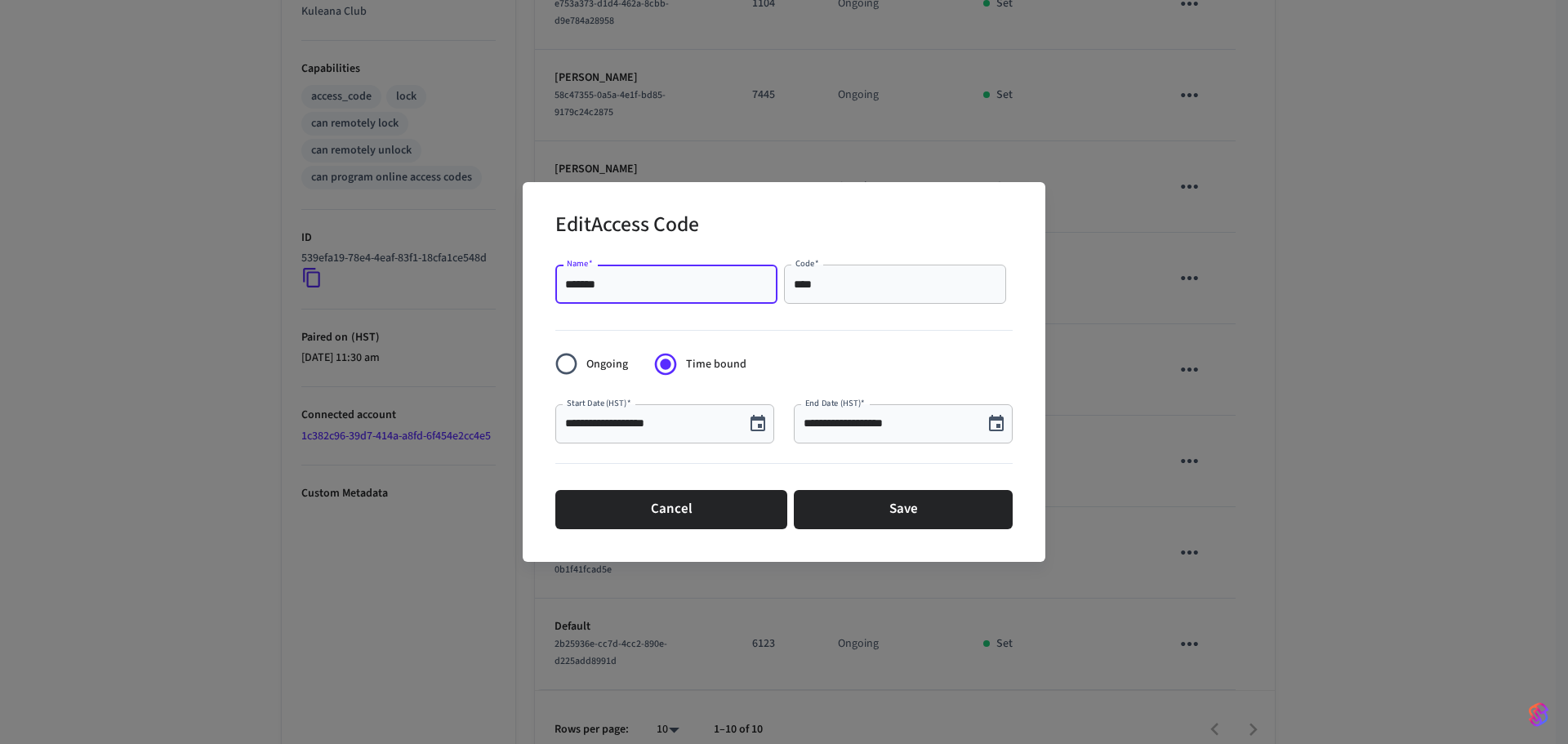
drag, startPoint x: 680, startPoint y: 276, endPoint x: 484, endPoint y: 262, distance: 196.5
click at [484, 262] on div "**********" at bounding box center [784, 372] width 1568 height 744
type input "********"
click at [829, 526] on button "Save" at bounding box center [903, 509] width 219 height 39
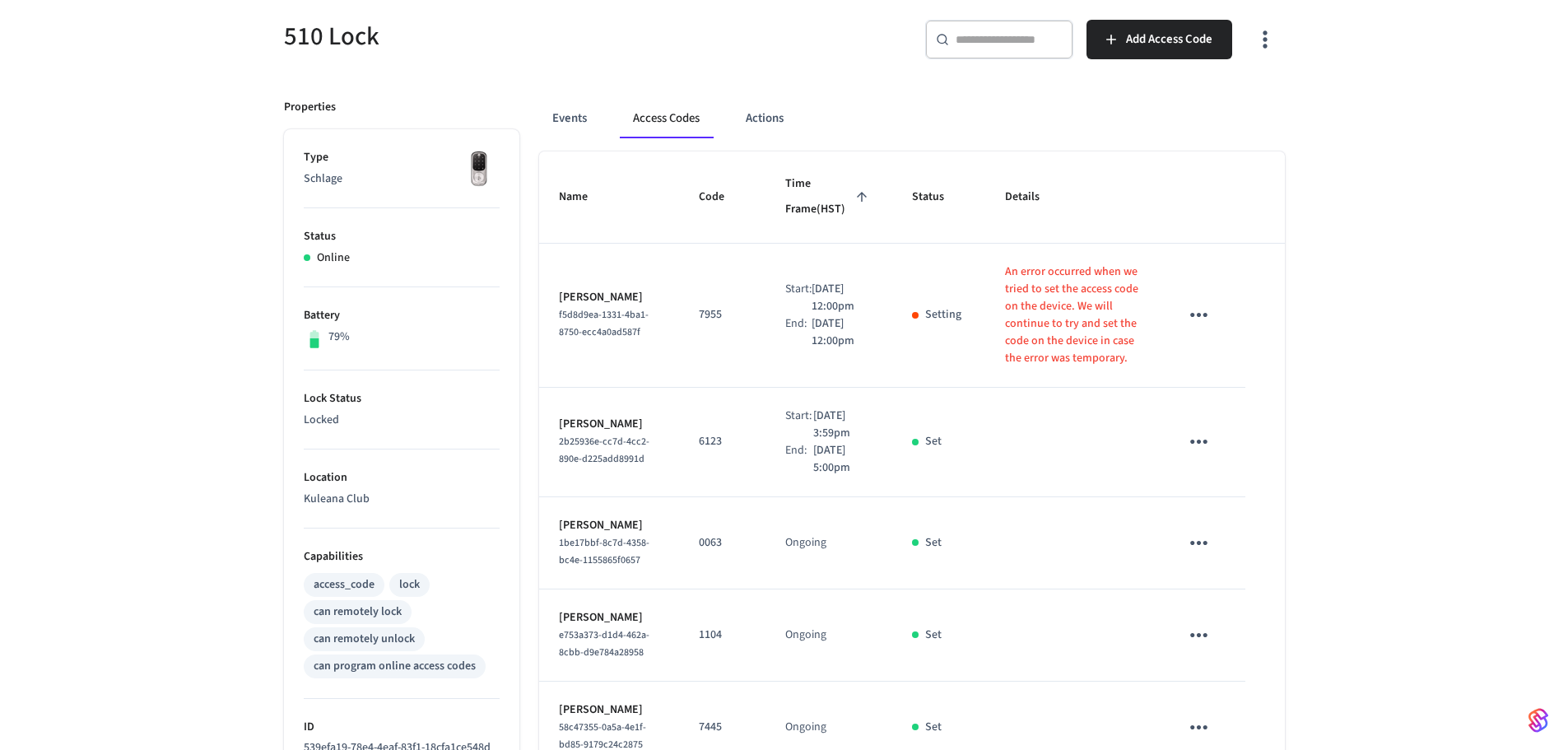
scroll to position [135, 0]
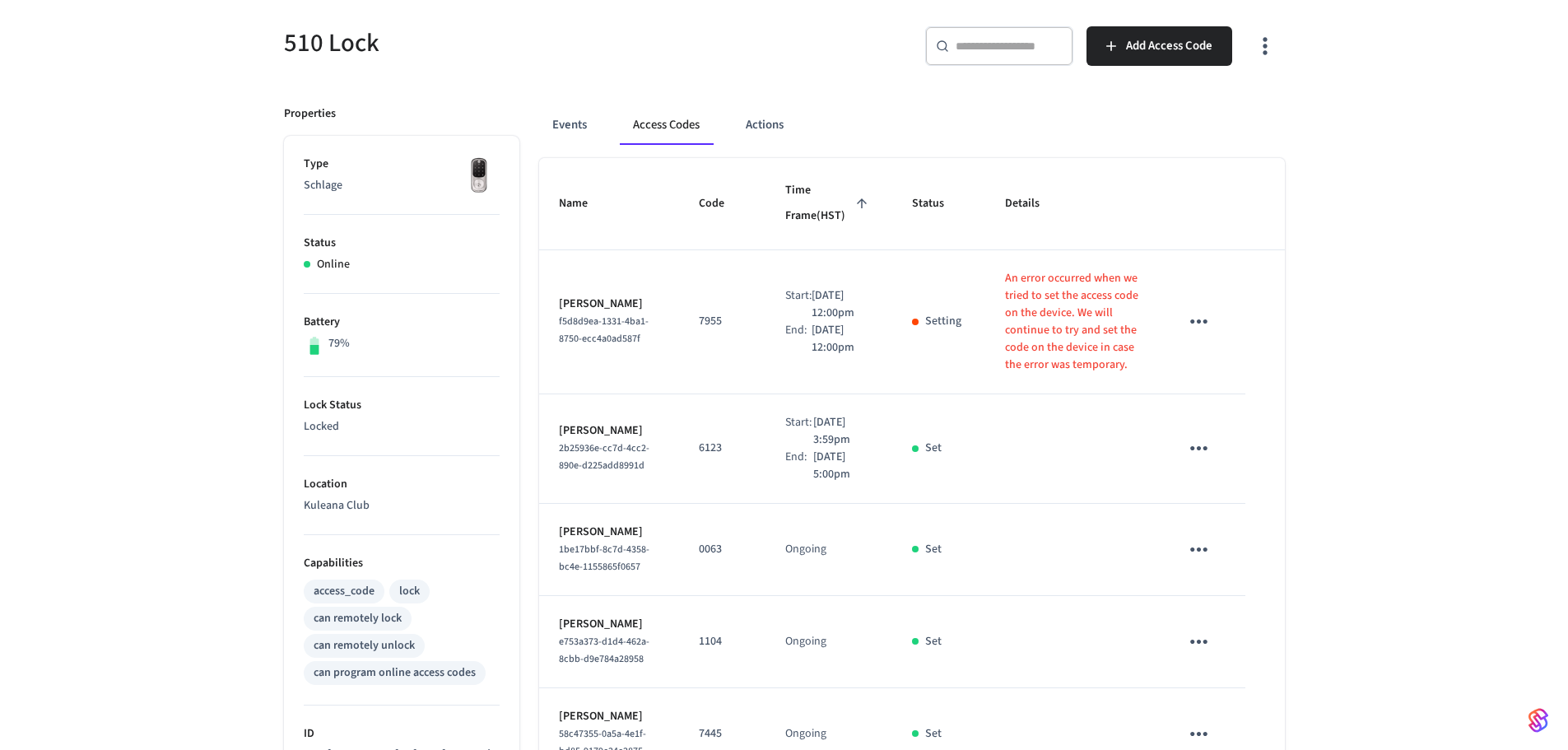
click at [1349, 254] on div "510 Lock ​ ​ Add Access Code Properties Type Schlage Status Online Battery 79% …" at bounding box center [784, 654] width 1568 height 1334
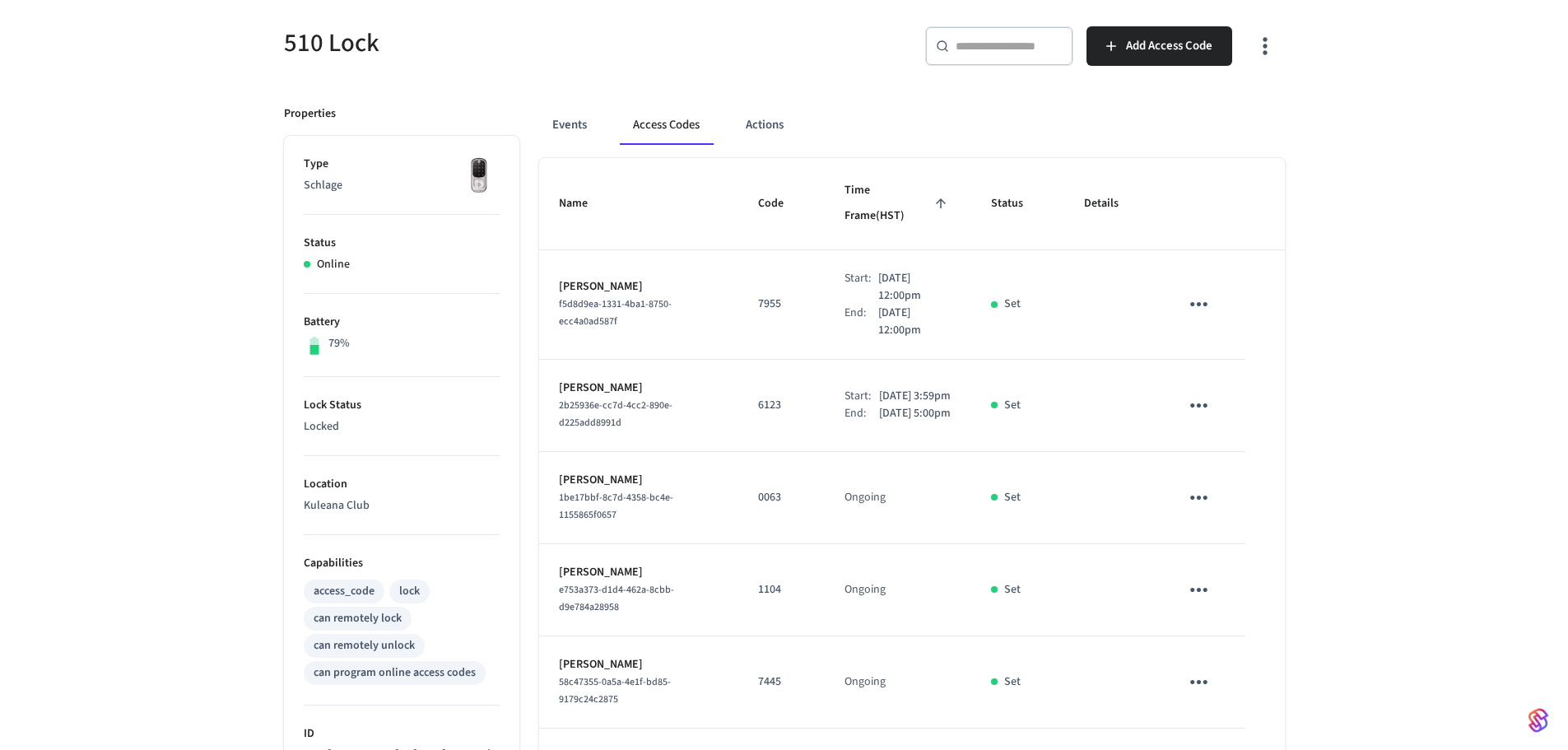
click at [1380, 238] on div "510 Lock ​ ​ Add Access Code Properties Type Schlage Status Online Battery 79% …" at bounding box center [784, 628] width 1568 height 1282
click at [1151, 46] on span "Add Access Code" at bounding box center [1169, 46] width 87 height 21
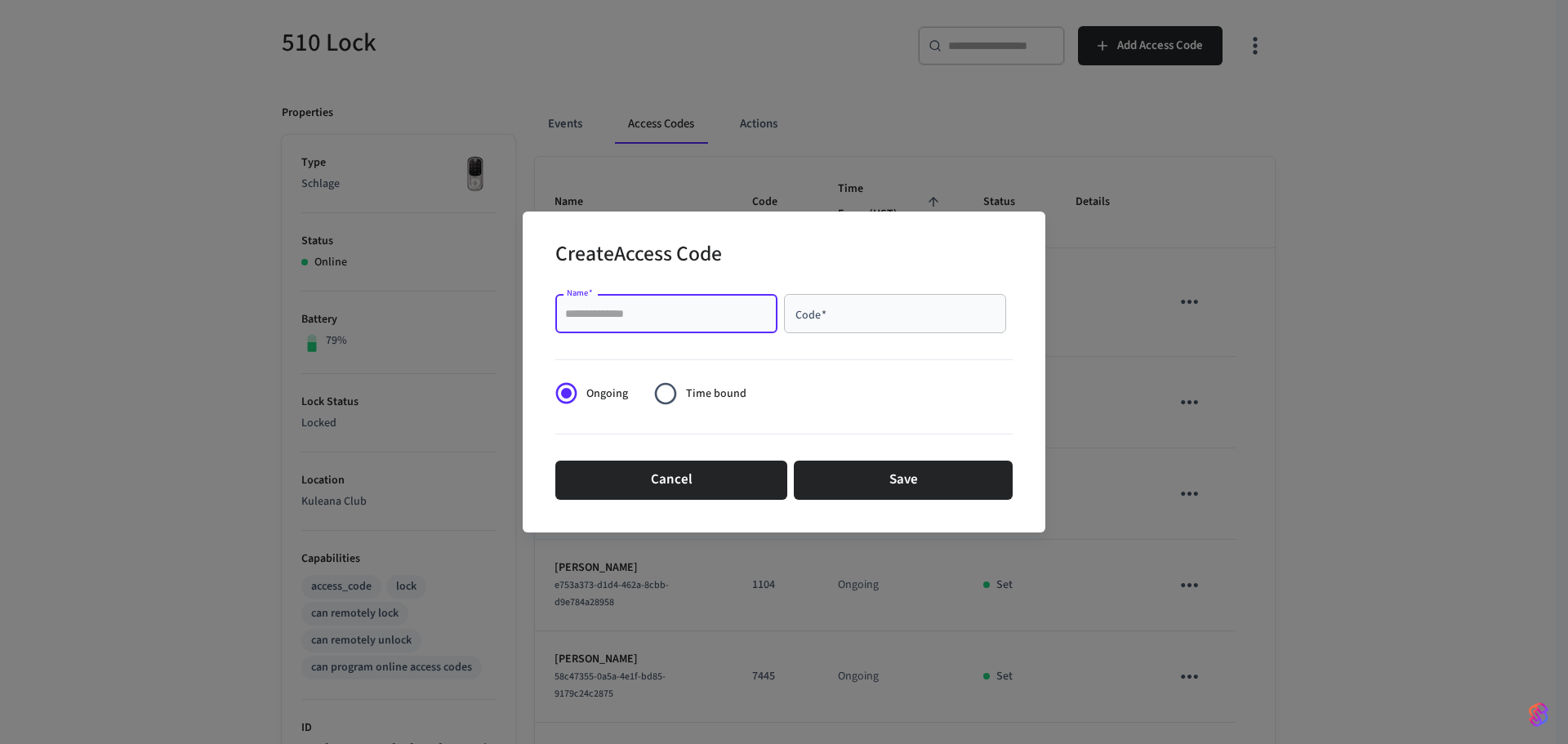
click at [602, 314] on input "Name   *" at bounding box center [666, 314] width 203 height 16
type input "*******"
click at [932, 306] on input "Code   *" at bounding box center [895, 314] width 203 height 16
click at [882, 311] on input "Code   *" at bounding box center [895, 314] width 203 height 16
click at [827, 324] on div "Code   *" at bounding box center [895, 314] width 222 height 39
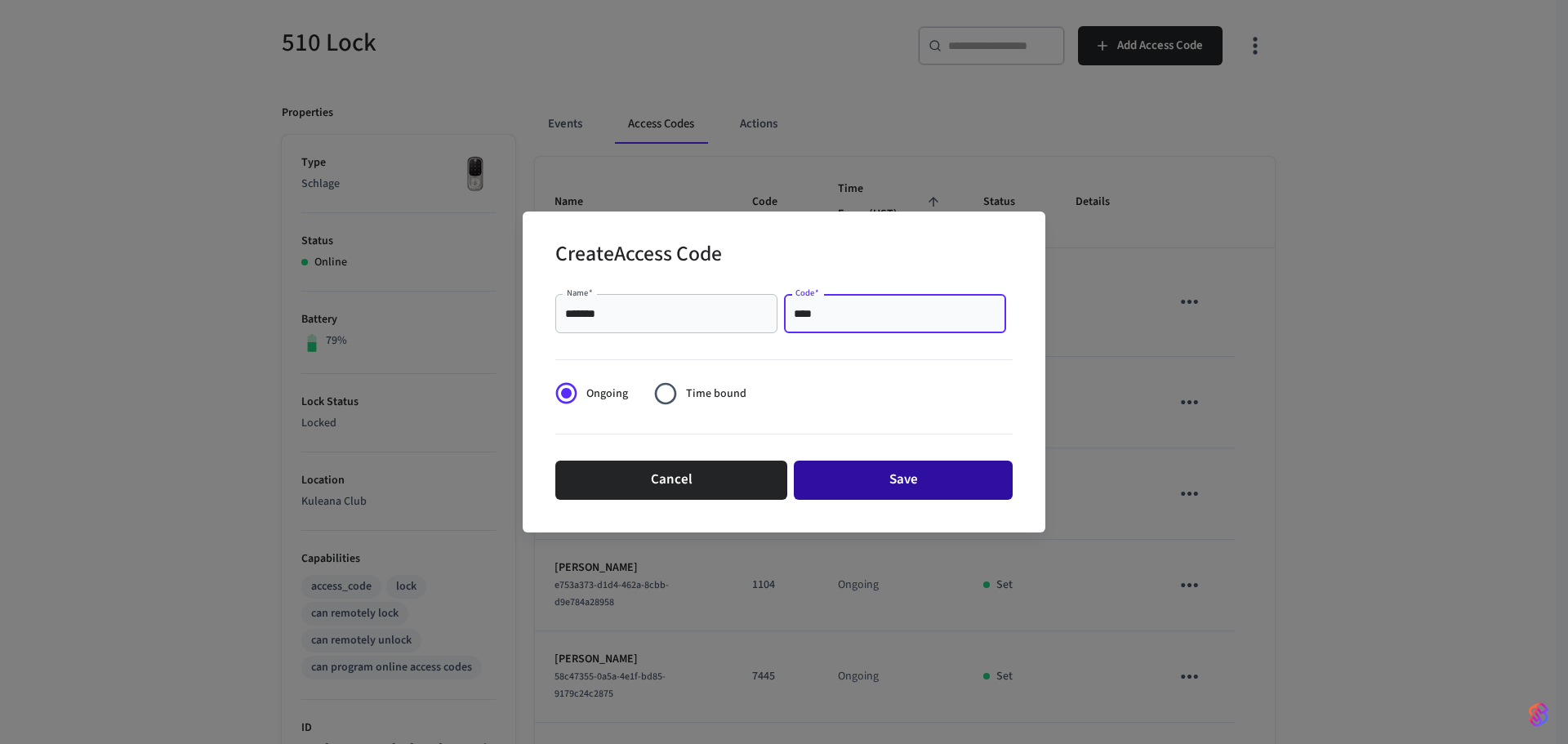
type input "****"
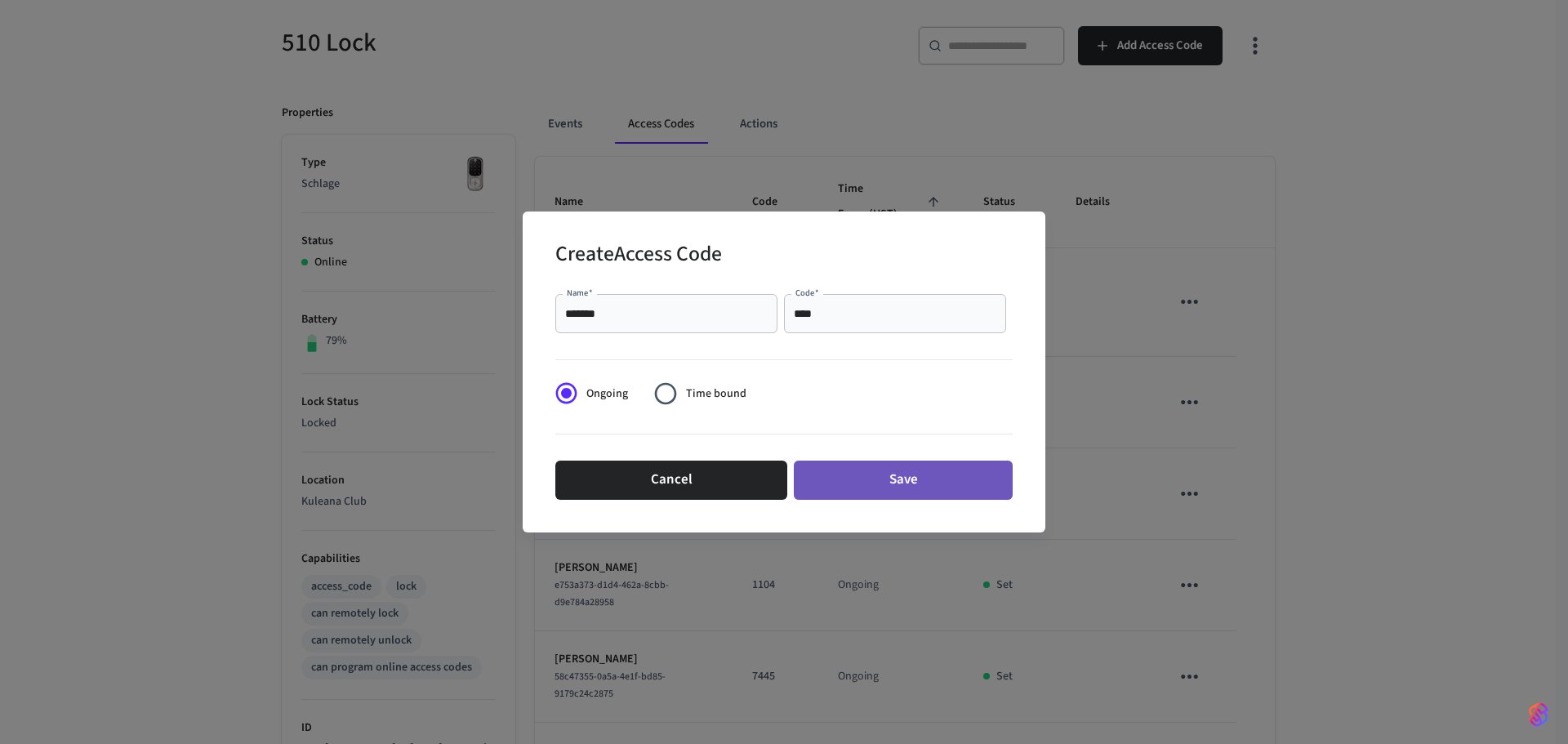
click at [867, 473] on button "Save" at bounding box center [903, 480] width 219 height 39
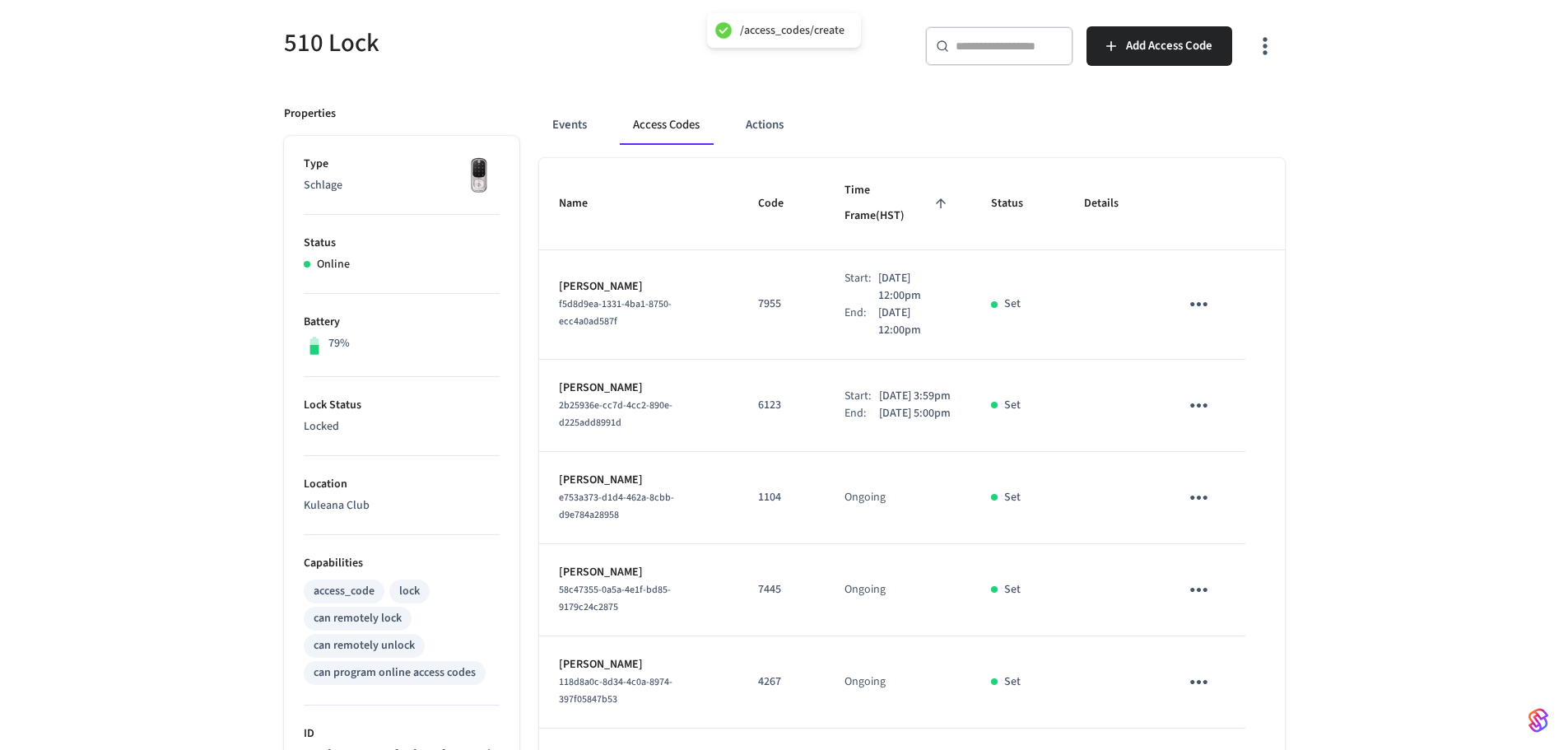
click at [193, 426] on div "510 Lock ​ ​ Add Access Code Properties Type Schlage Status Online Battery 79% …" at bounding box center [784, 628] width 1568 height 1282
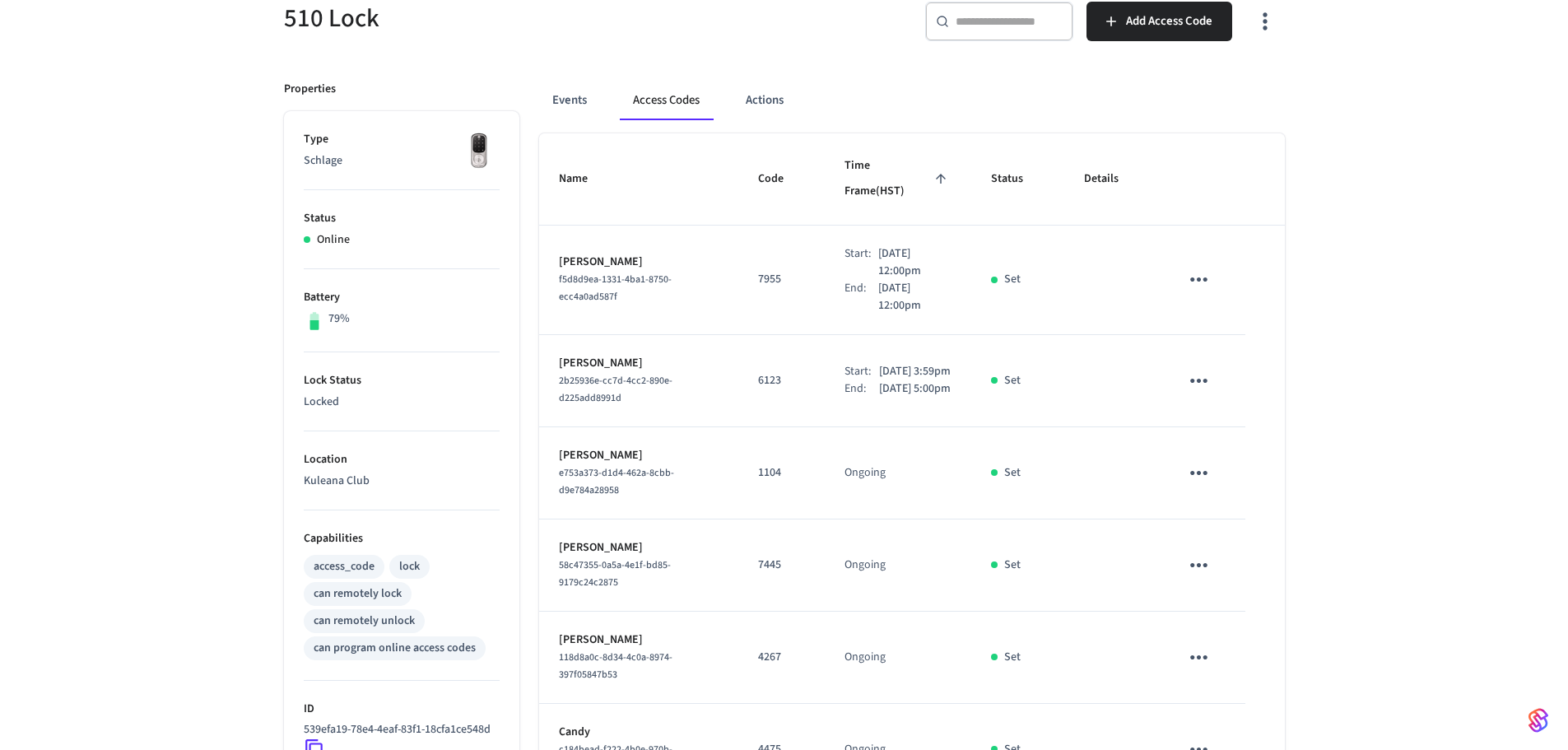
scroll to position [153, 0]
